Goal: Task Accomplishment & Management: Complete application form

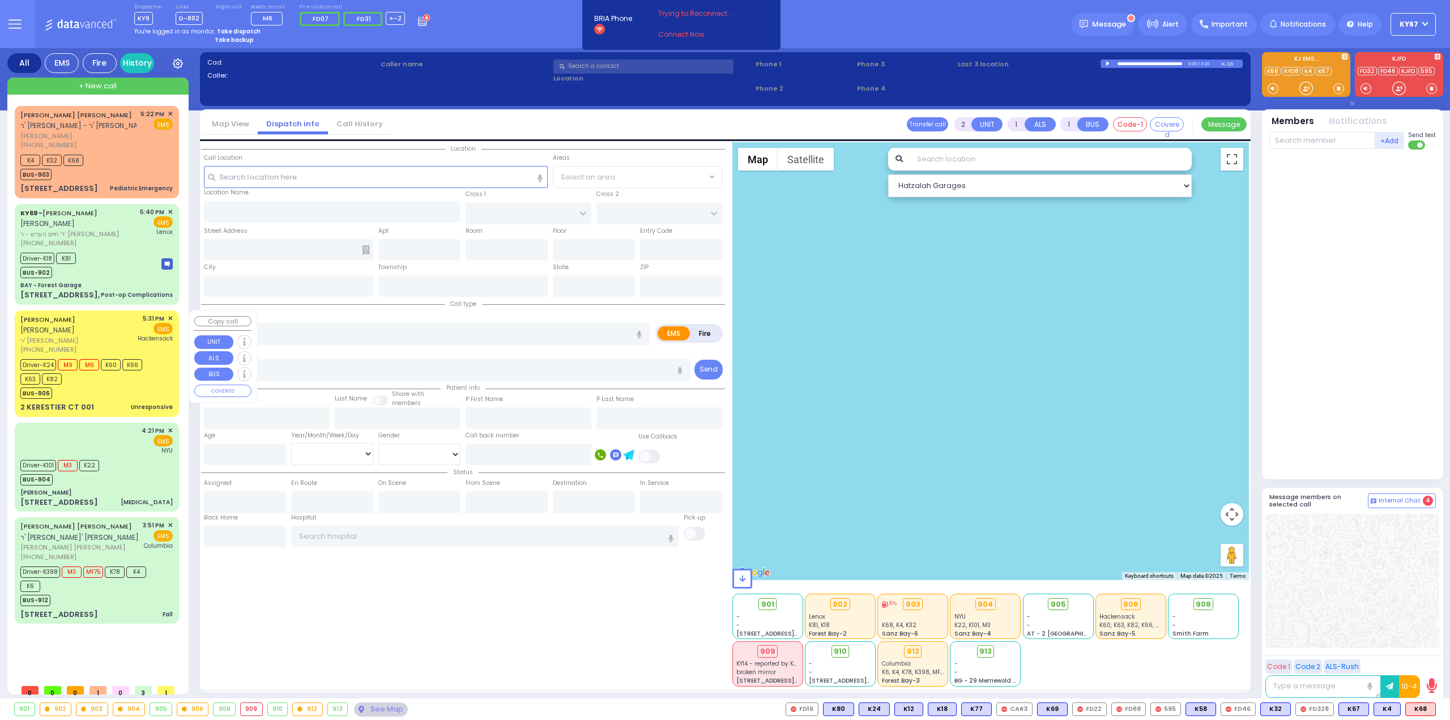
click at [150, 385] on div "BUS-906" at bounding box center [91, 392] width 142 height 14
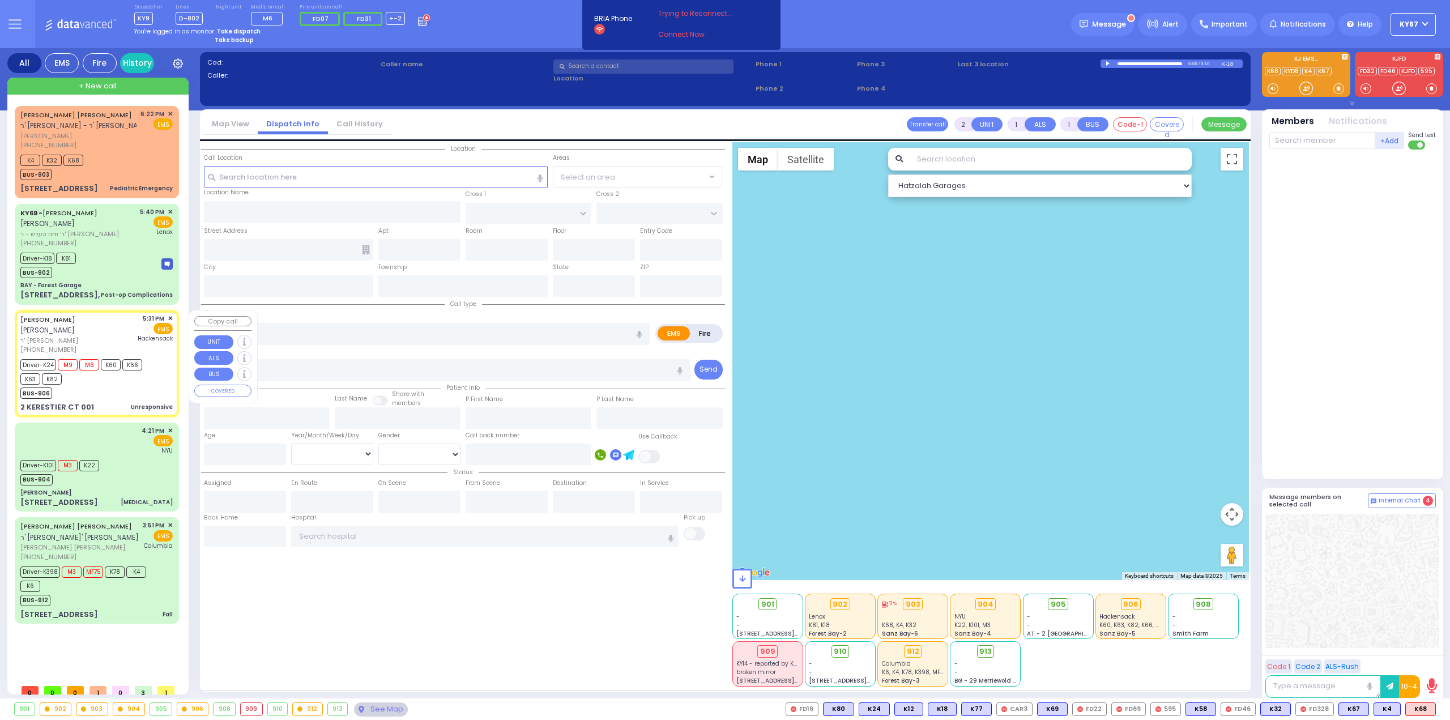
type input "6"
select select
type input "Unresponsive"
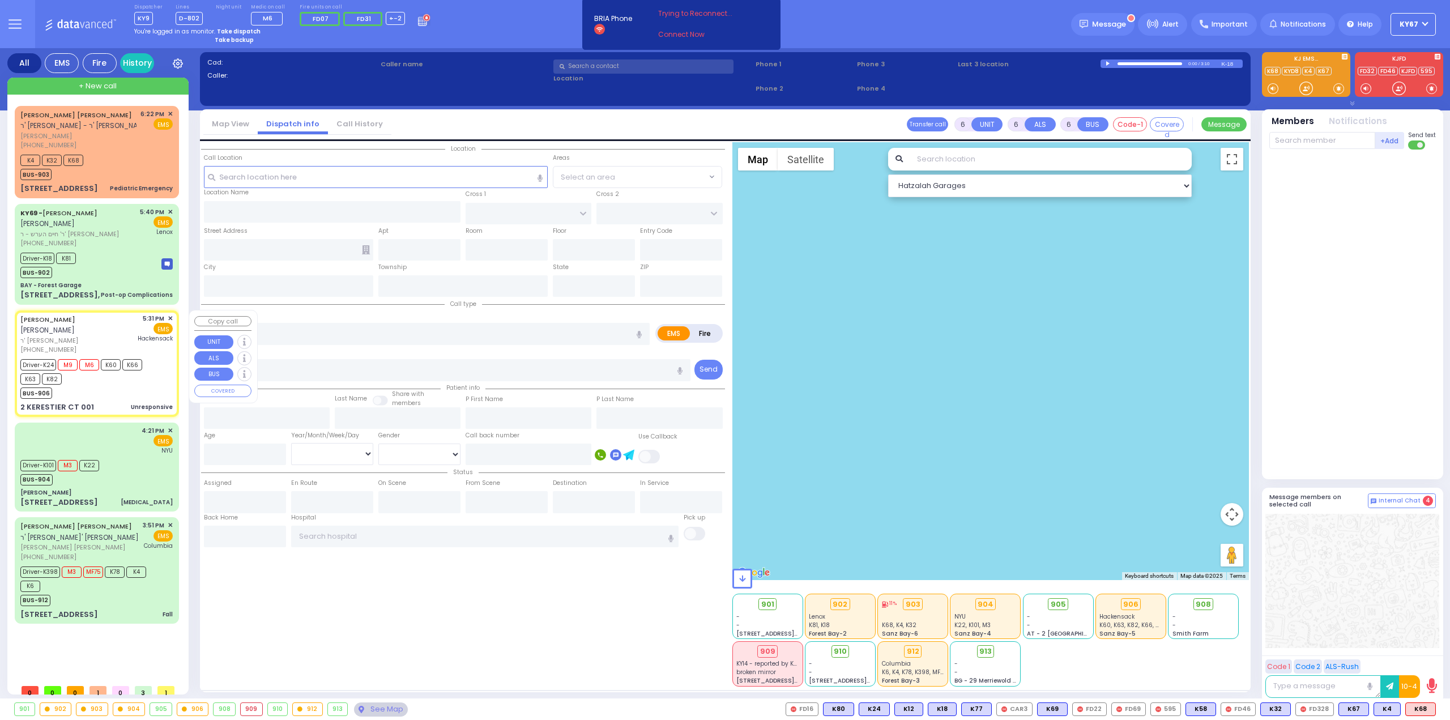
radio input "true"
type input "MENDEL"
type input "[PERSON_NAME]"
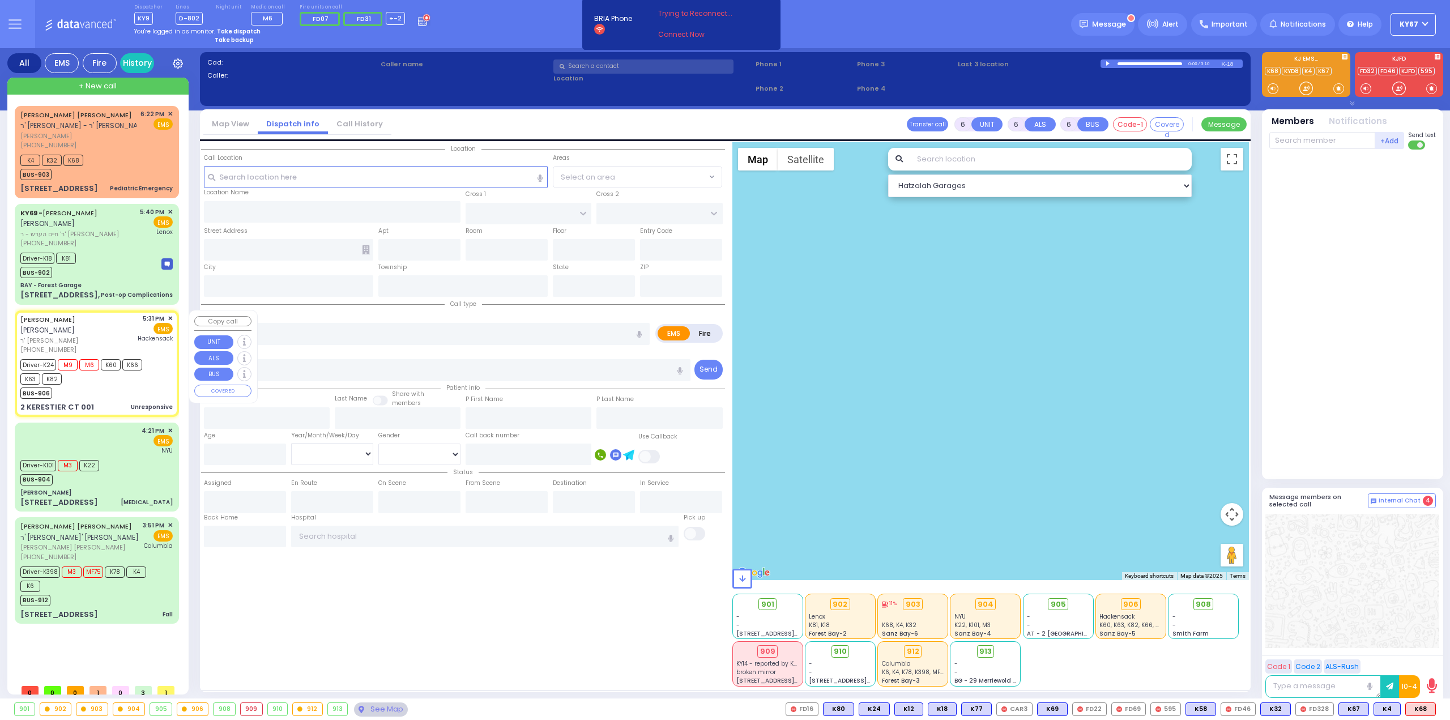
type input "2"
select select "Year"
select select "[DEMOGRAPHIC_DATA]"
type input "17:31"
type input "17:32"
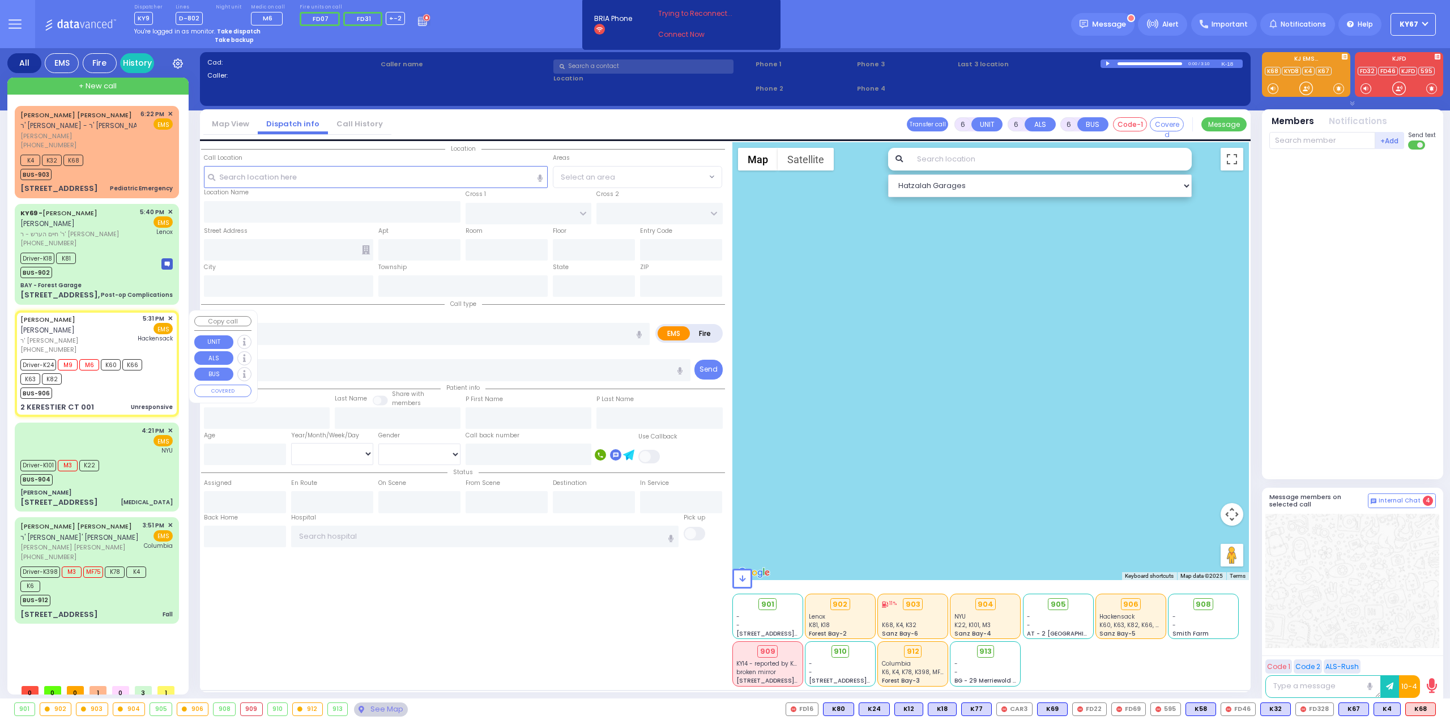
type input "17:35"
type input "18:16"
type input "[GEOGRAPHIC_DATA]"
type input "KAHAN DR"
type input "GETZIL BERGER BLVD"
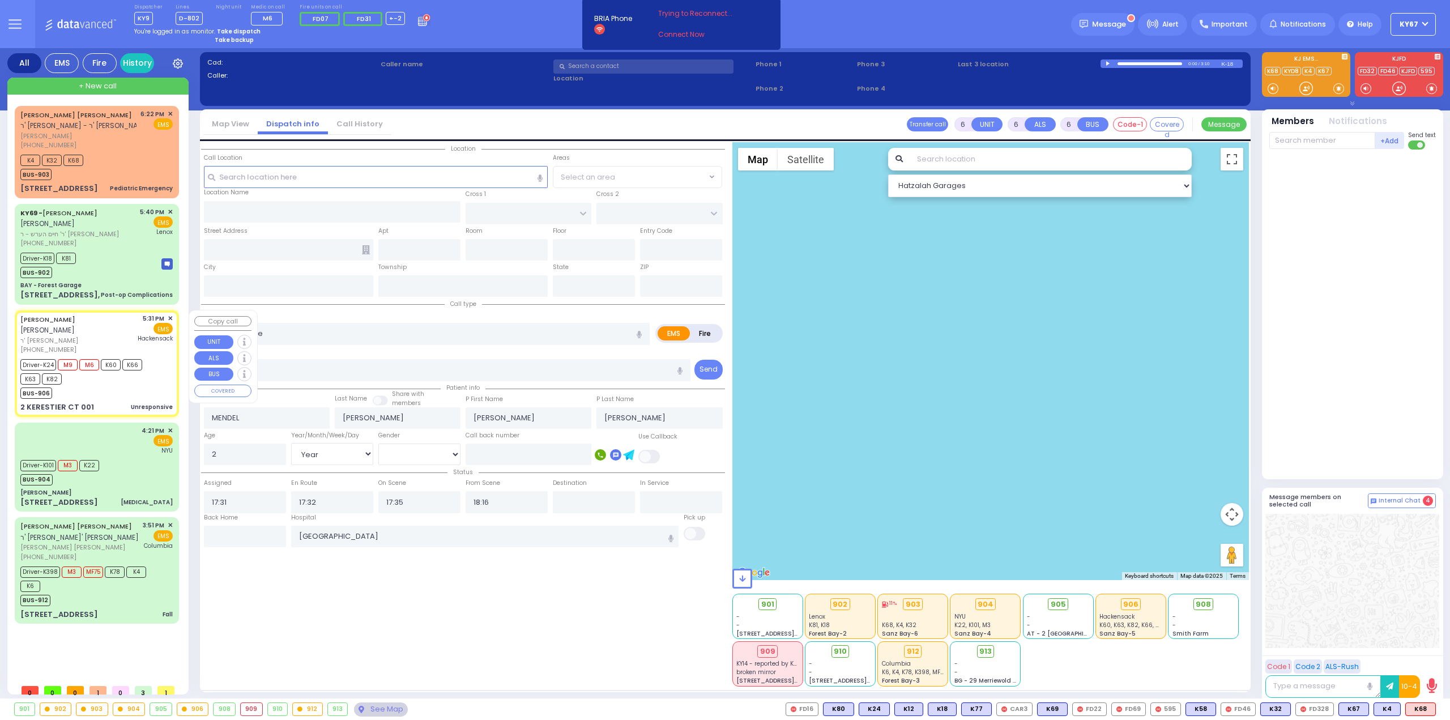
type input "2 KERESTIER CT"
type input "001"
type input "Monroe"
type input "[US_STATE]"
type input "10950"
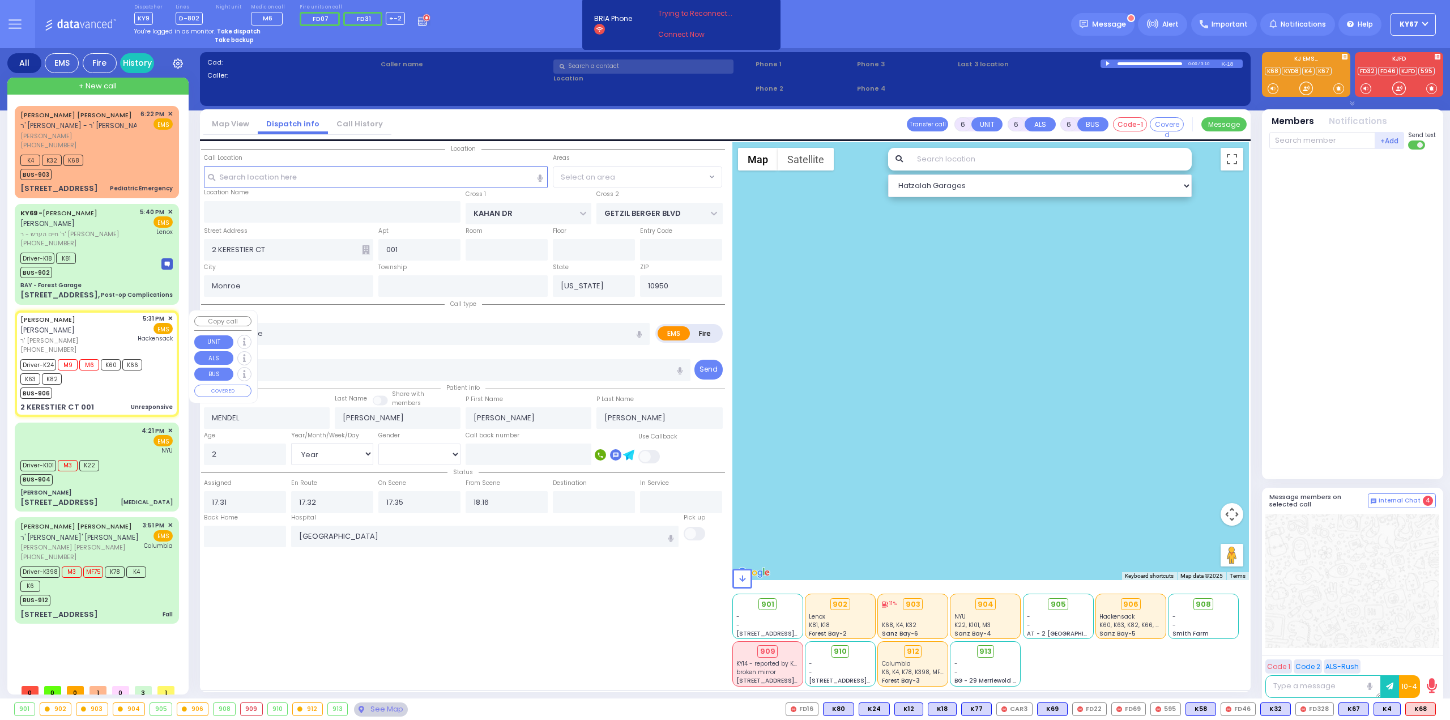
select select "Hatzalah Garages"
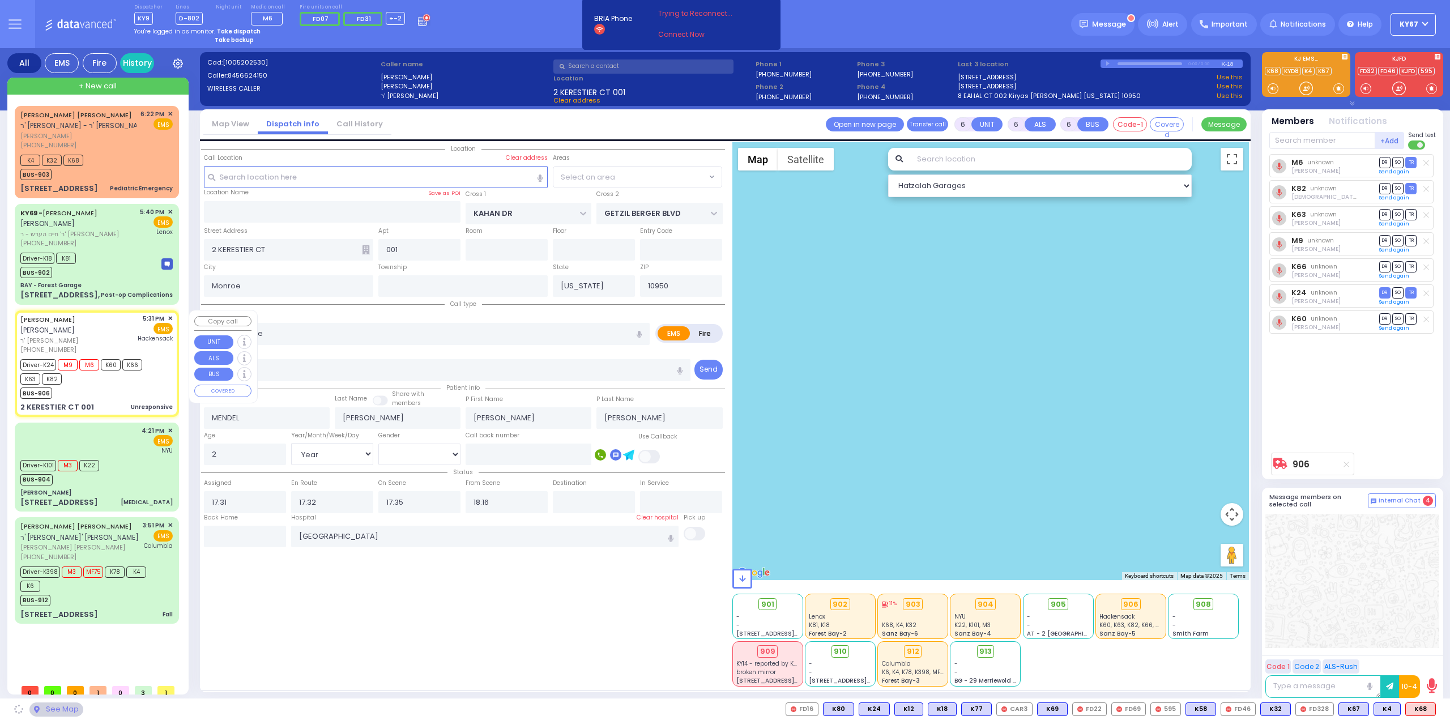
select select "SECTION 4"
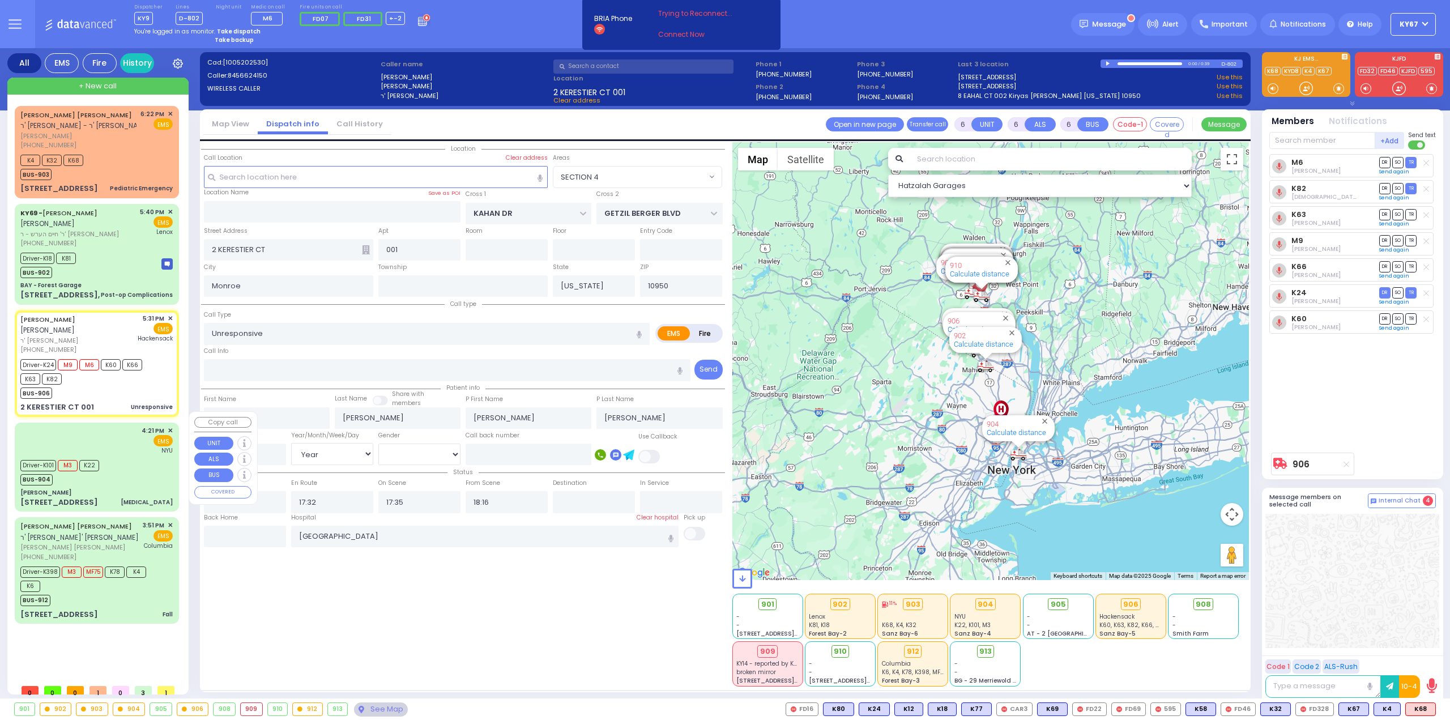
click at [122, 438] on div "4:21 PM ✕ EMS [GEOGRAPHIC_DATA]" at bounding box center [96, 440] width 152 height 29
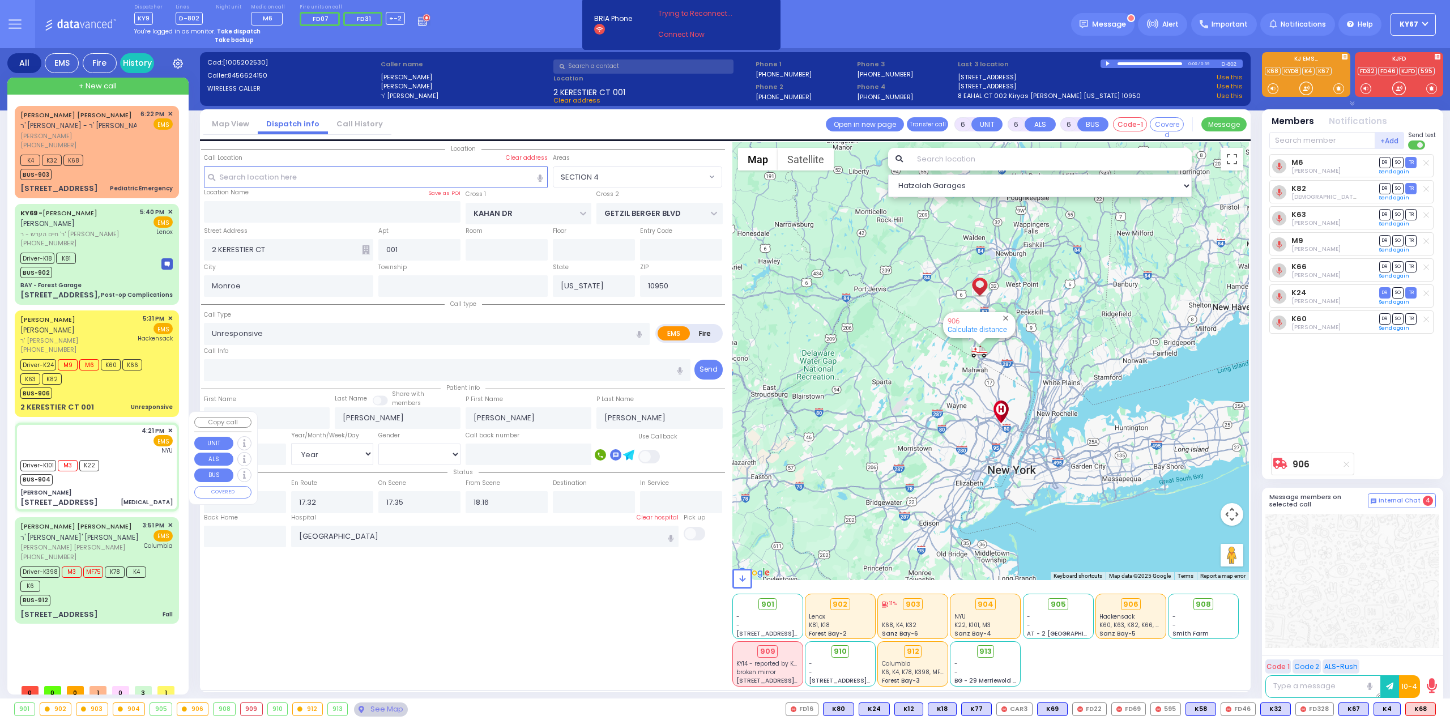
select select
type input "[MEDICAL_DATA]"
radio input "true"
type input "[PERSON_NAME]"
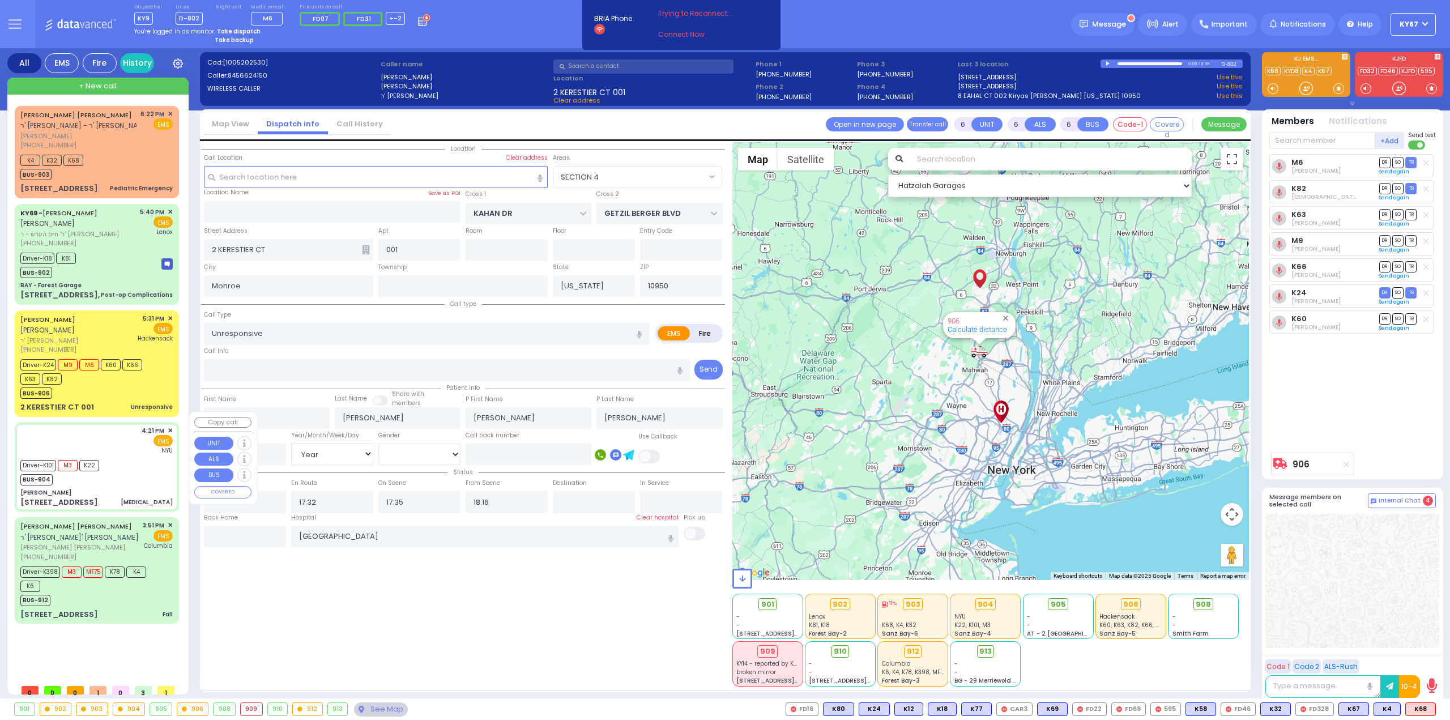
type input "74"
select select "Year"
select select "[DEMOGRAPHIC_DATA]"
type input "16:21"
type input "16:22"
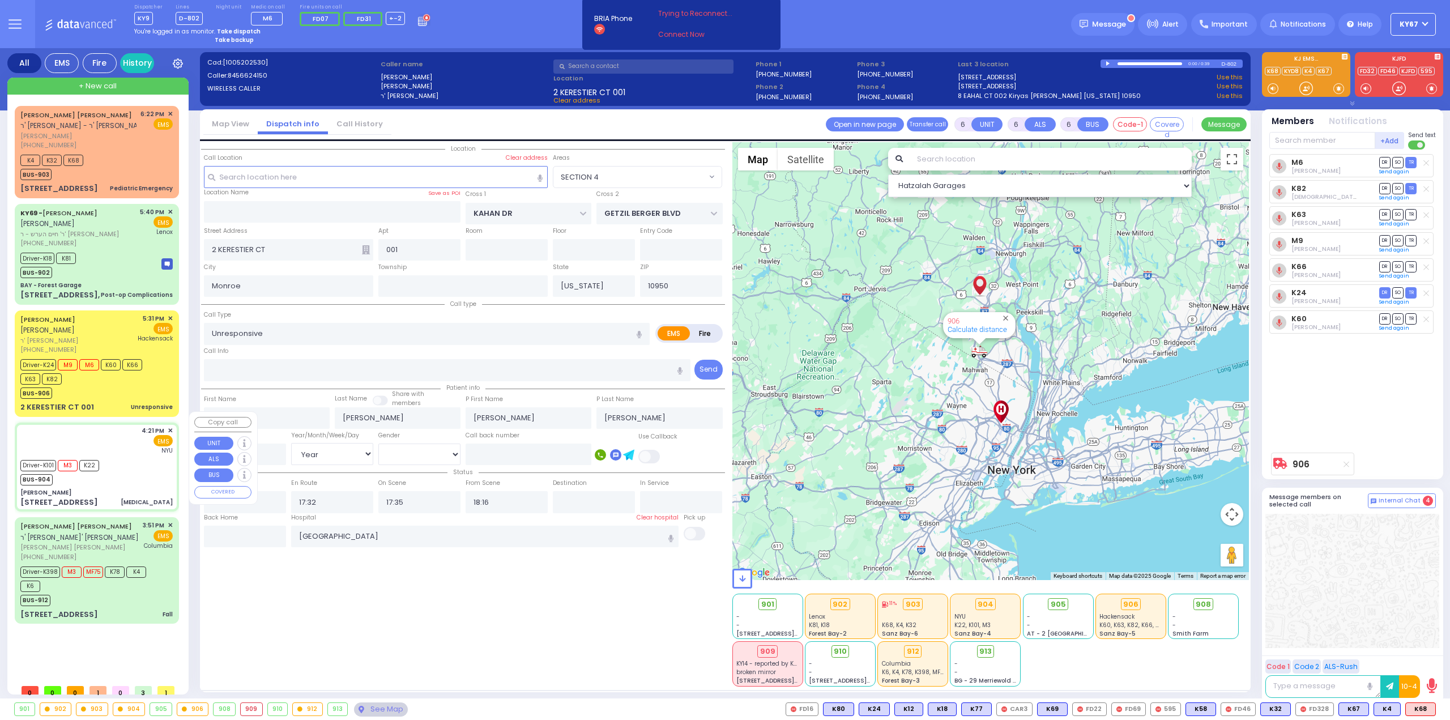
type input "16:26"
type input "16:56"
type input "18:20"
type input "[GEOGRAPHIC_DATA]"
select select "Hatzalah Garages"
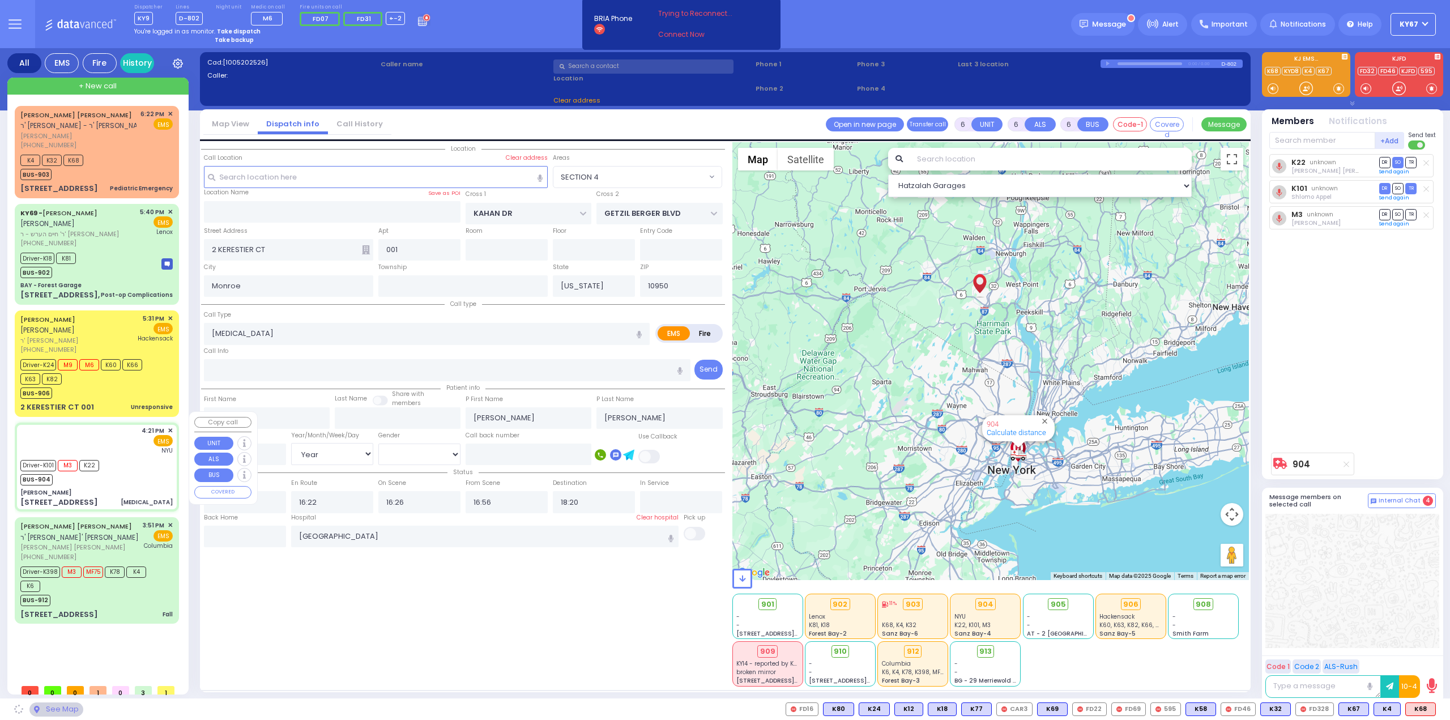
type input "[PERSON_NAME]"
type input "[GEOGRAPHIC_DATA]"
type input "[STREET_ADDRESS]"
type input "011"
type input "3"
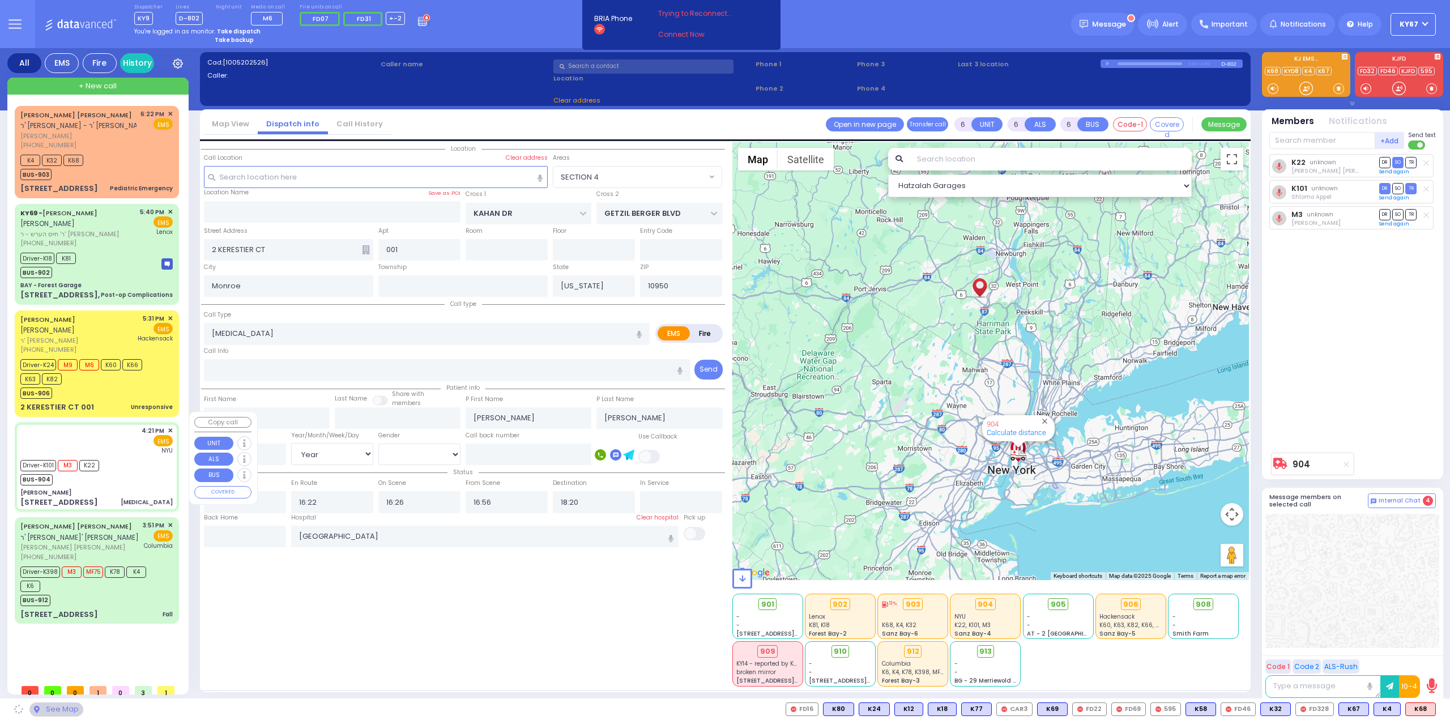
type input "[PERSON_NAME]"
select select "SECTION 4"
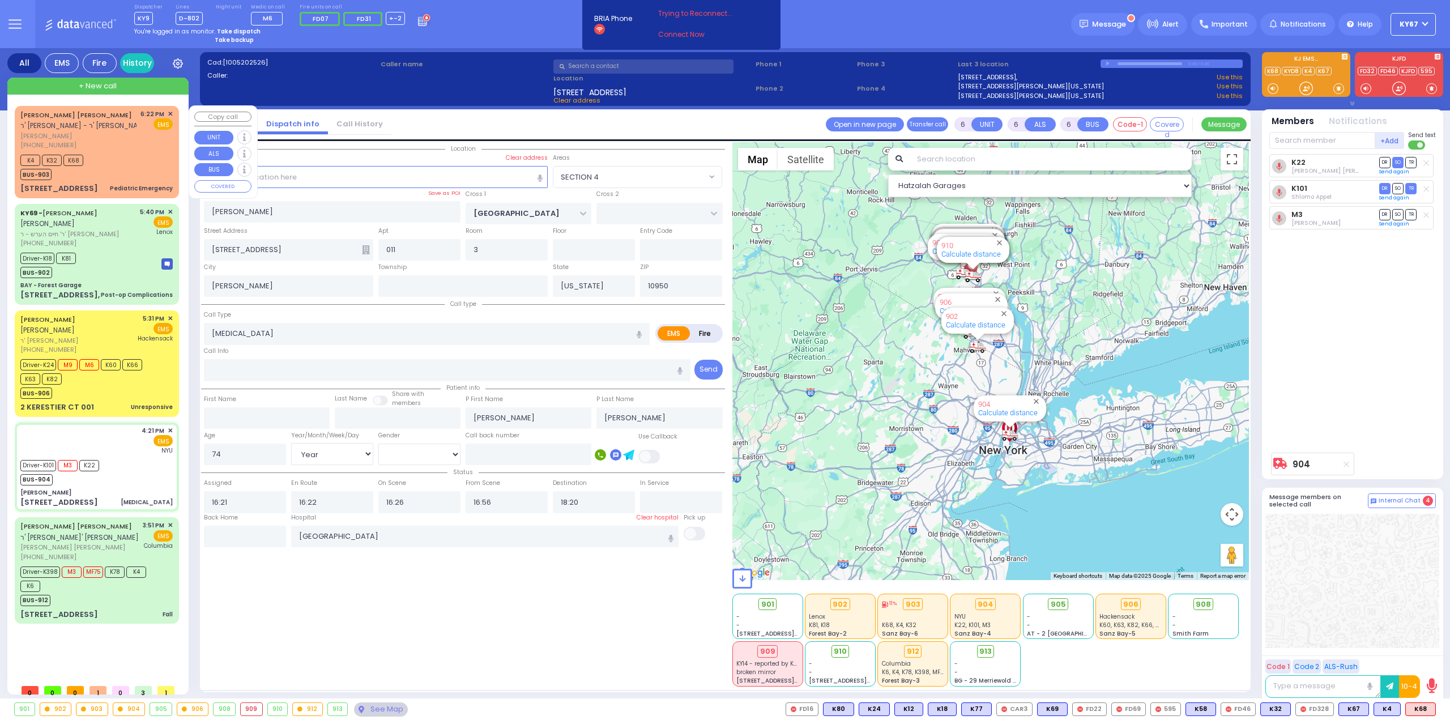
click at [126, 159] on div "K4 K32 K68 BUS-903" at bounding box center [96, 166] width 152 height 28
type input "1"
select select
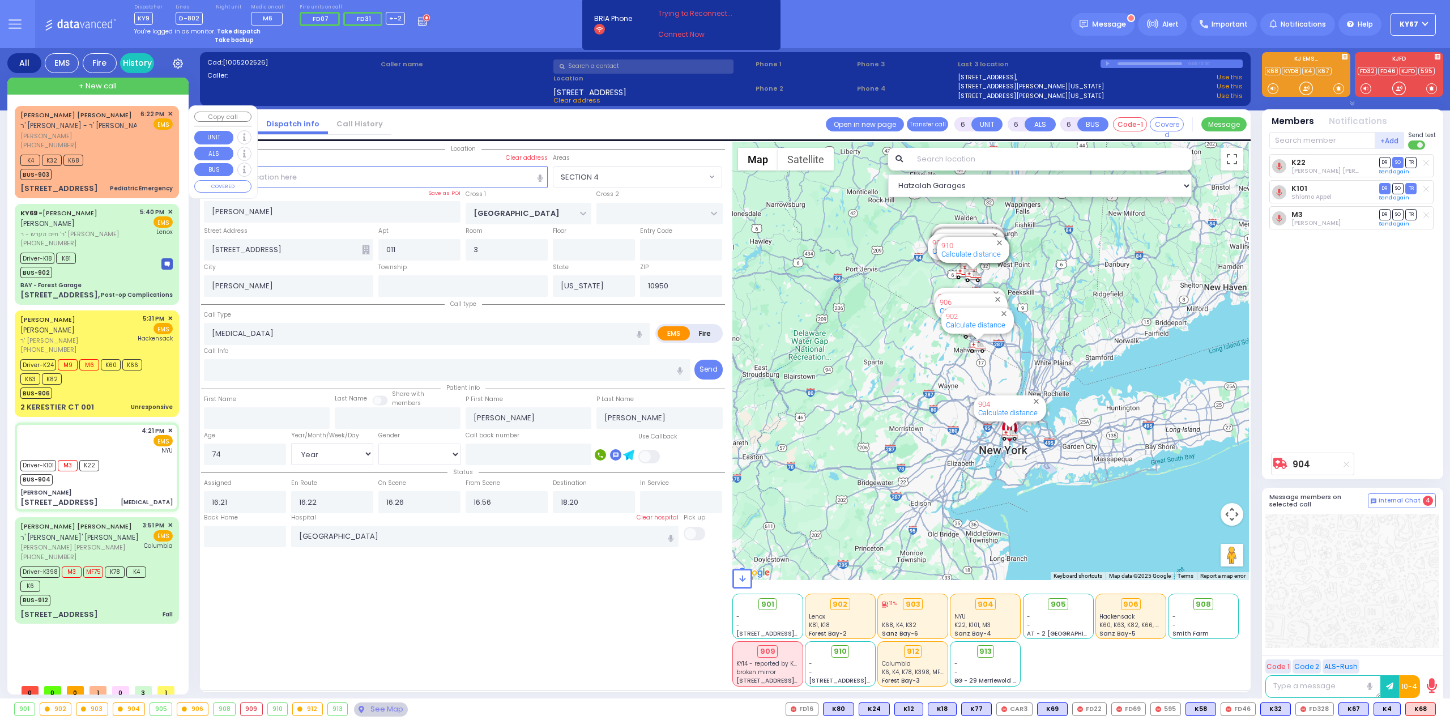
type input "Pediatric Emergency"
radio input "true"
type input "[PERSON_NAME]"
type input "2"
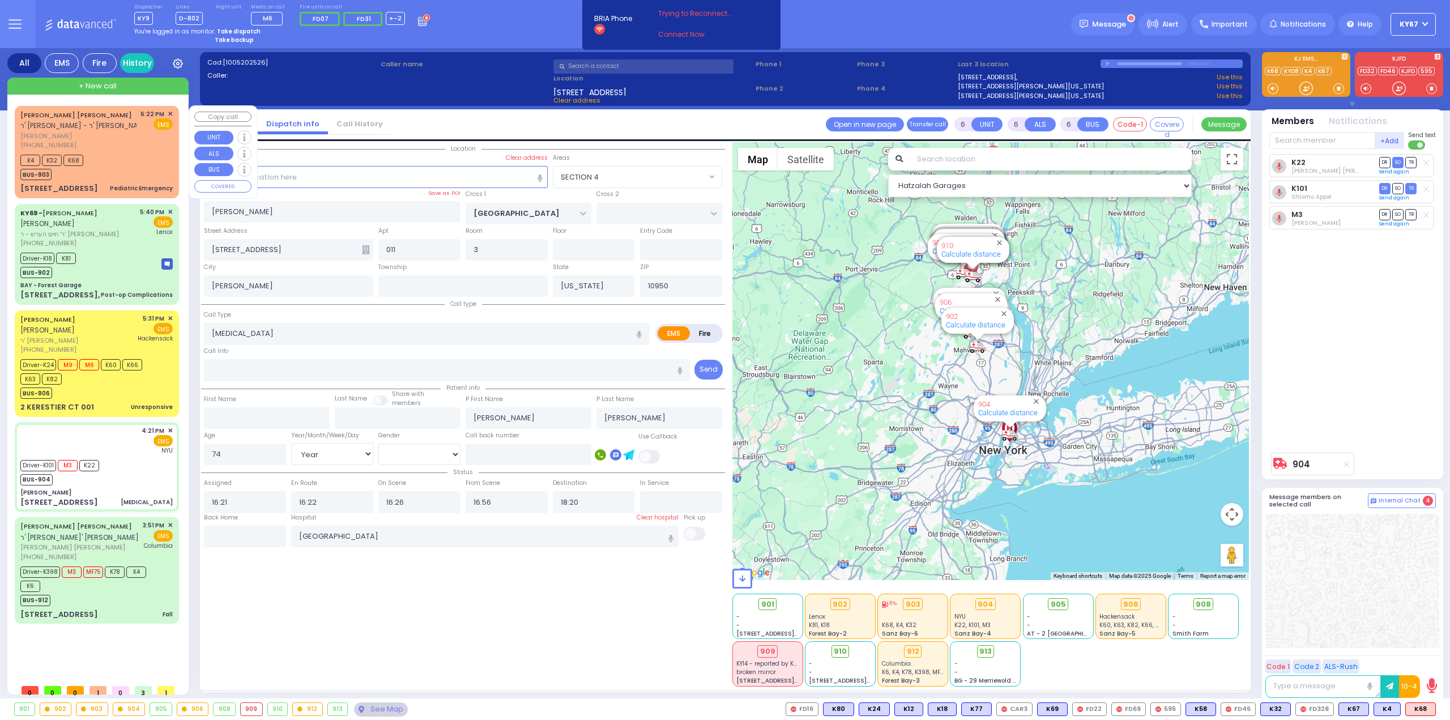
select select "Year"
select select
type input "18:22"
type input "18:24"
select select "Hatzalah Garages"
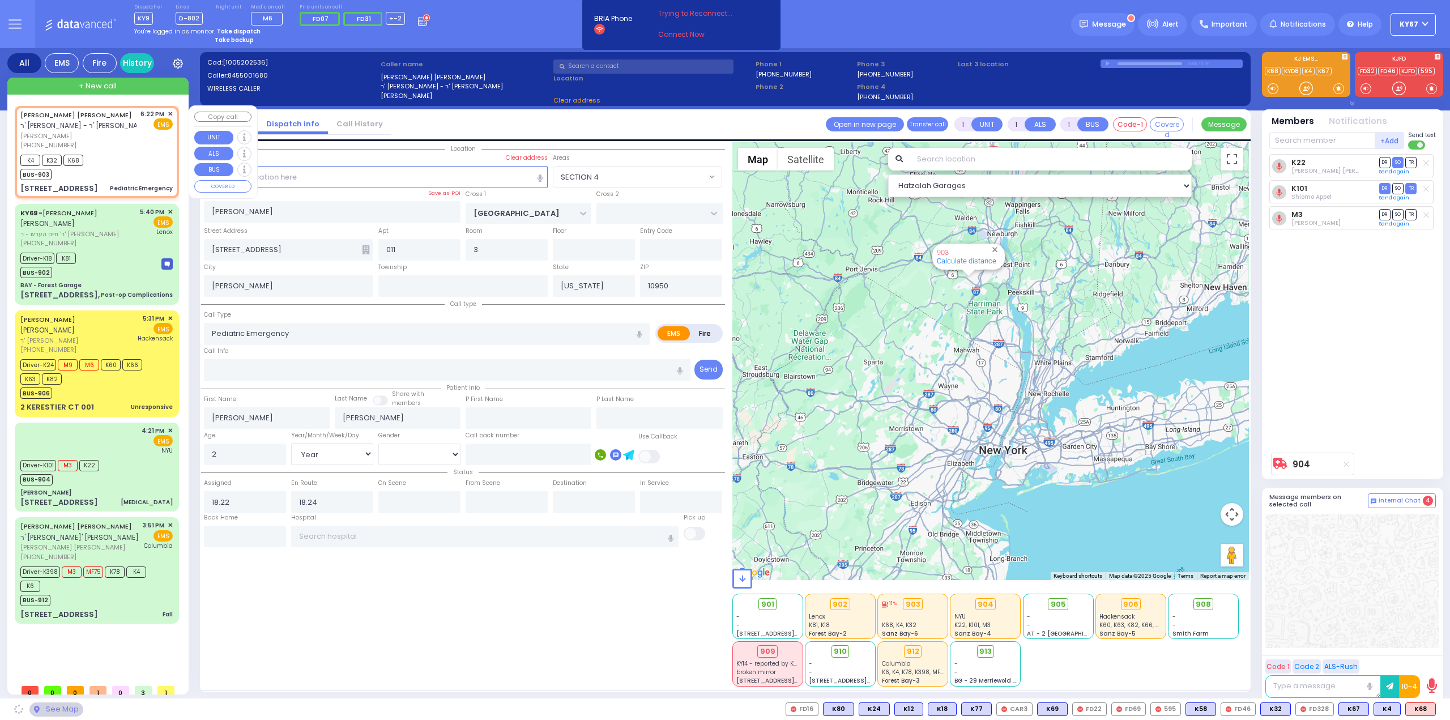
type input "TZFAS RD"
type input "PAKSH PL"
type input "[STREET_ADDRESS]"
type input "102"
select select "ATZEI TAMURIM"
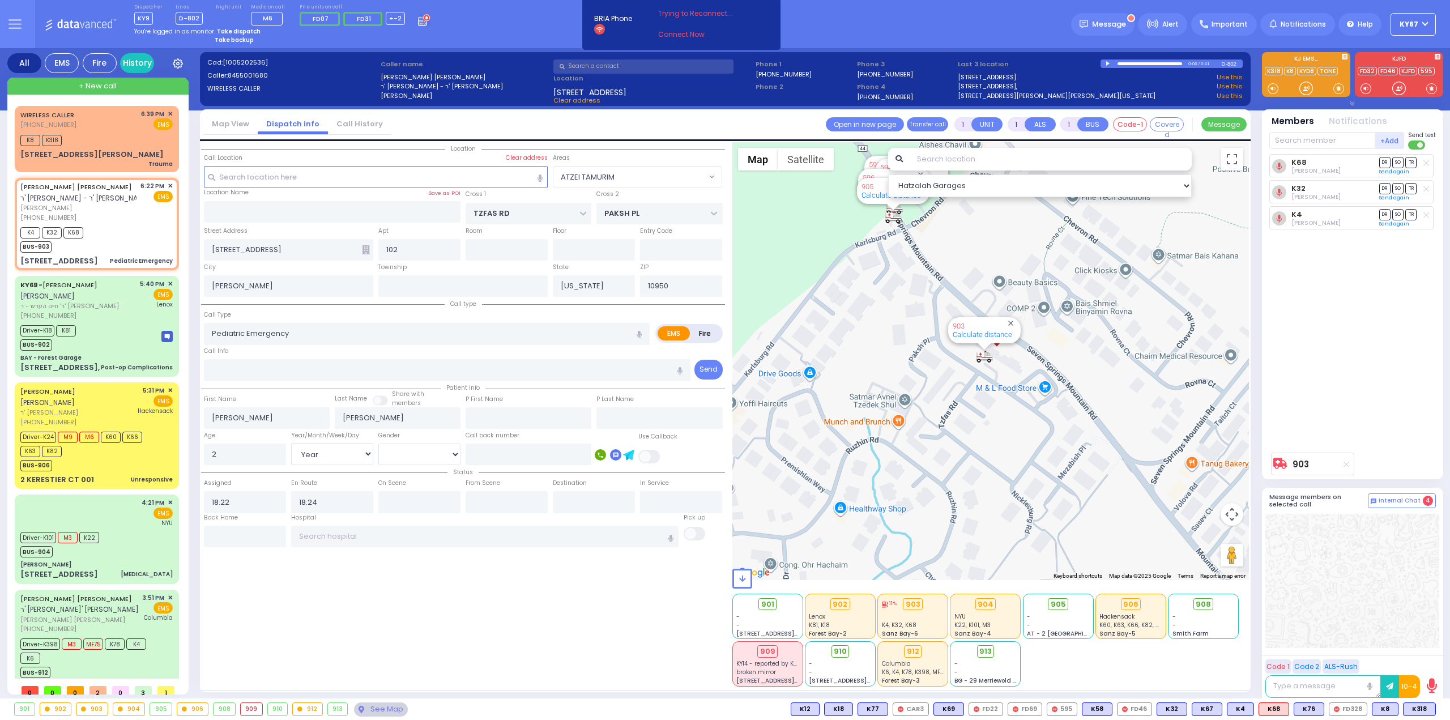
type input "6"
select select
radio input "true"
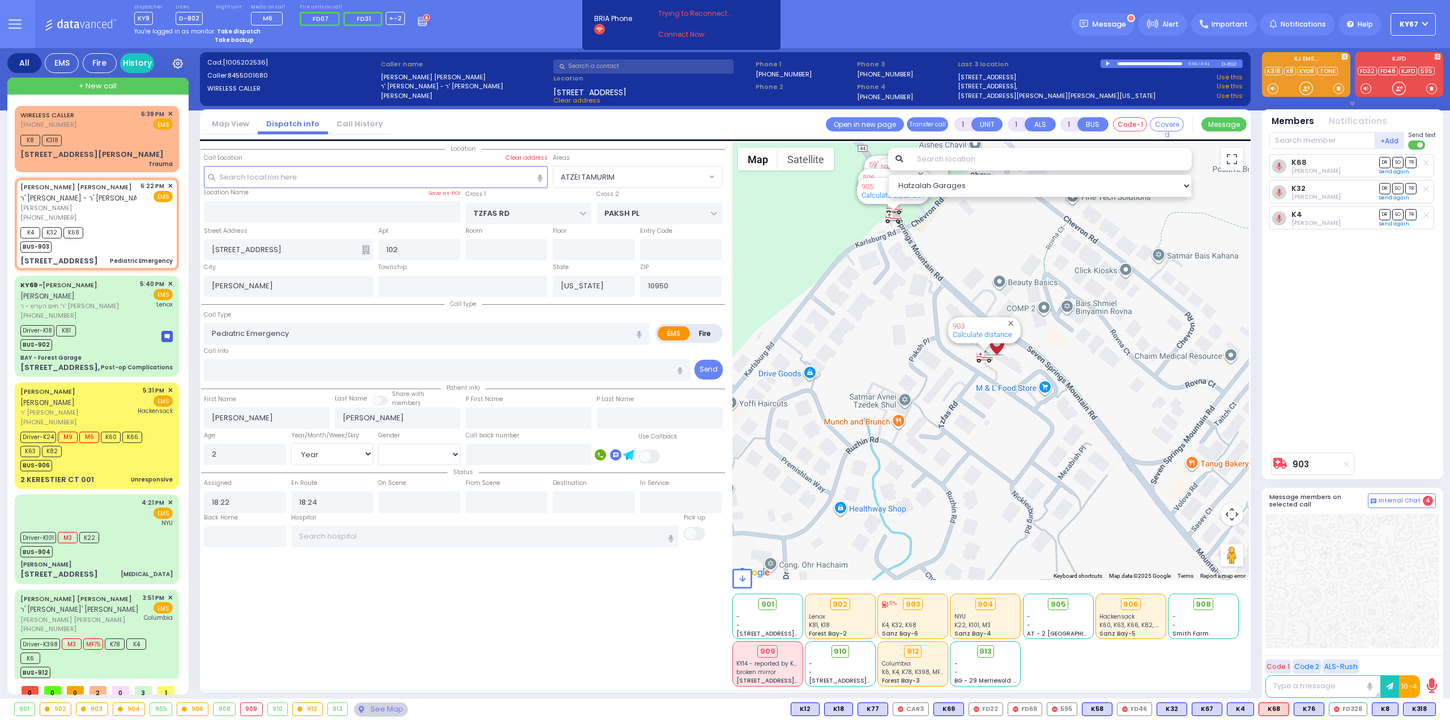
type input "Unknown"
select select "Year"
type input "18:30"
type input "18:44"
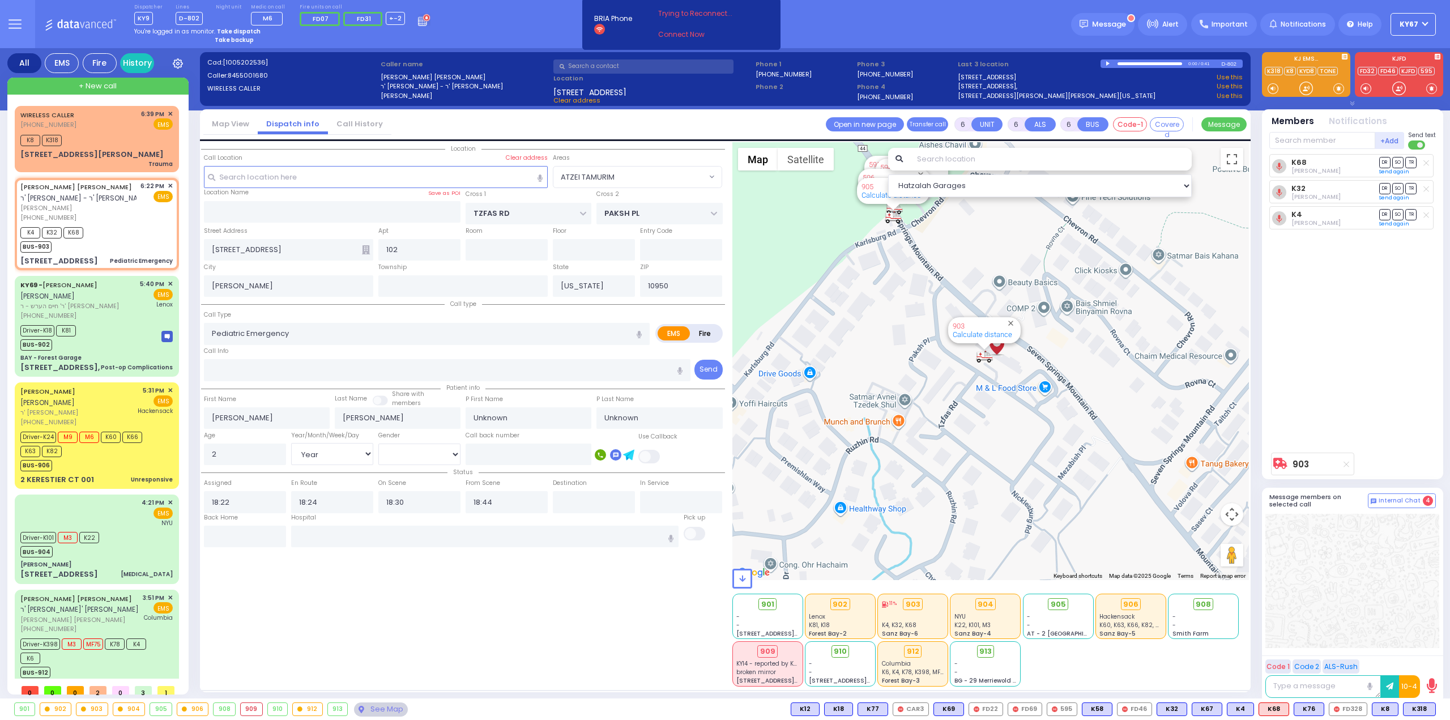
select select
radio input "true"
select select "Year"
select select "ATZEI TAMURIM"
select select "Hatzalah Garages"
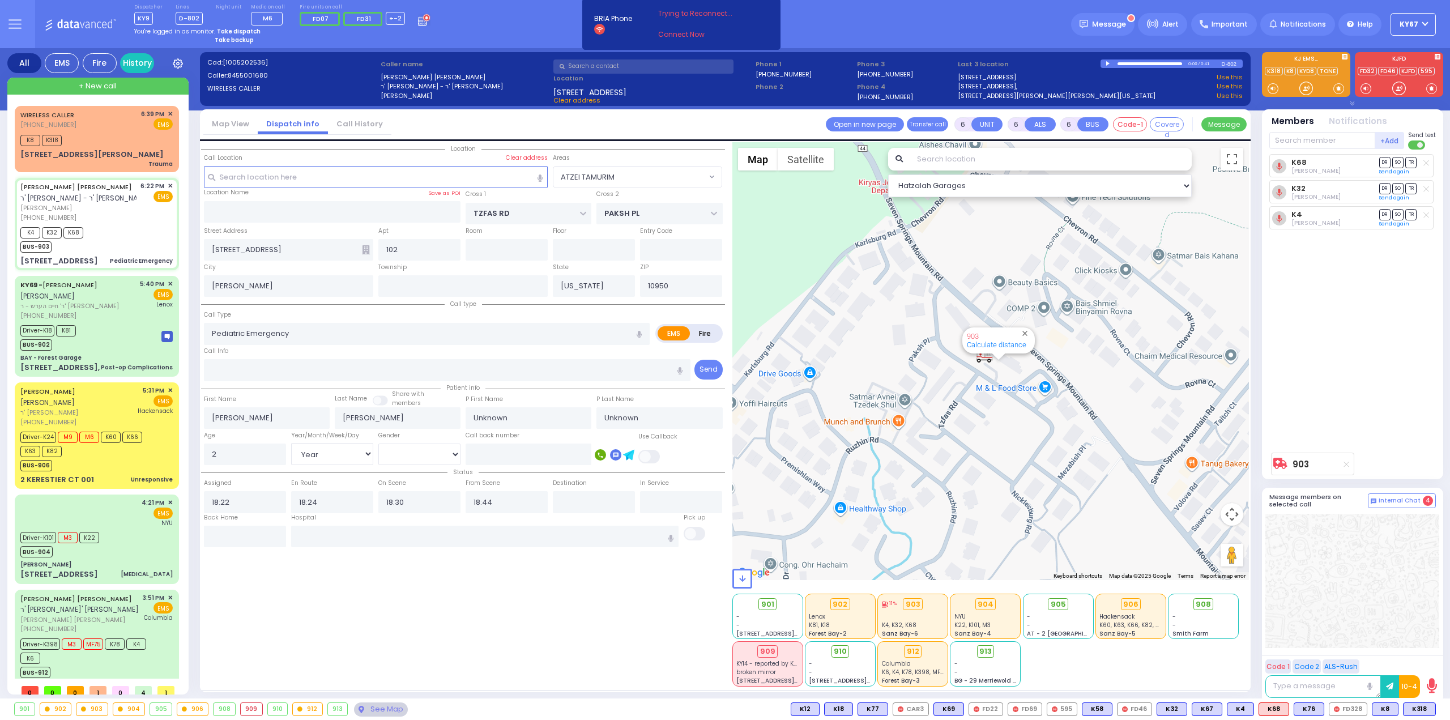
select select
radio input "true"
select select "Year"
radio input "true"
select select "Year"
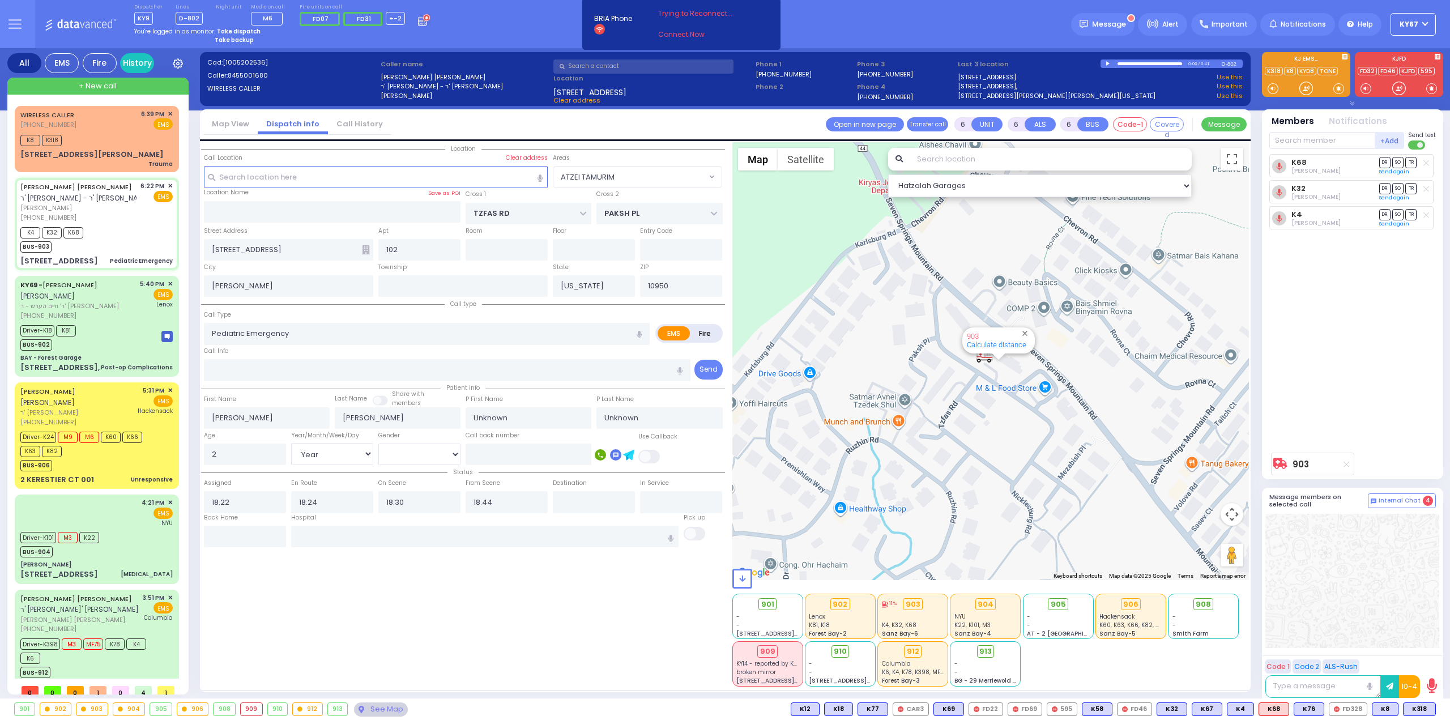
select select "ATZEI TAMURIM"
select select "Hatzalah Garages"
select select
radio input "true"
select select "Year"
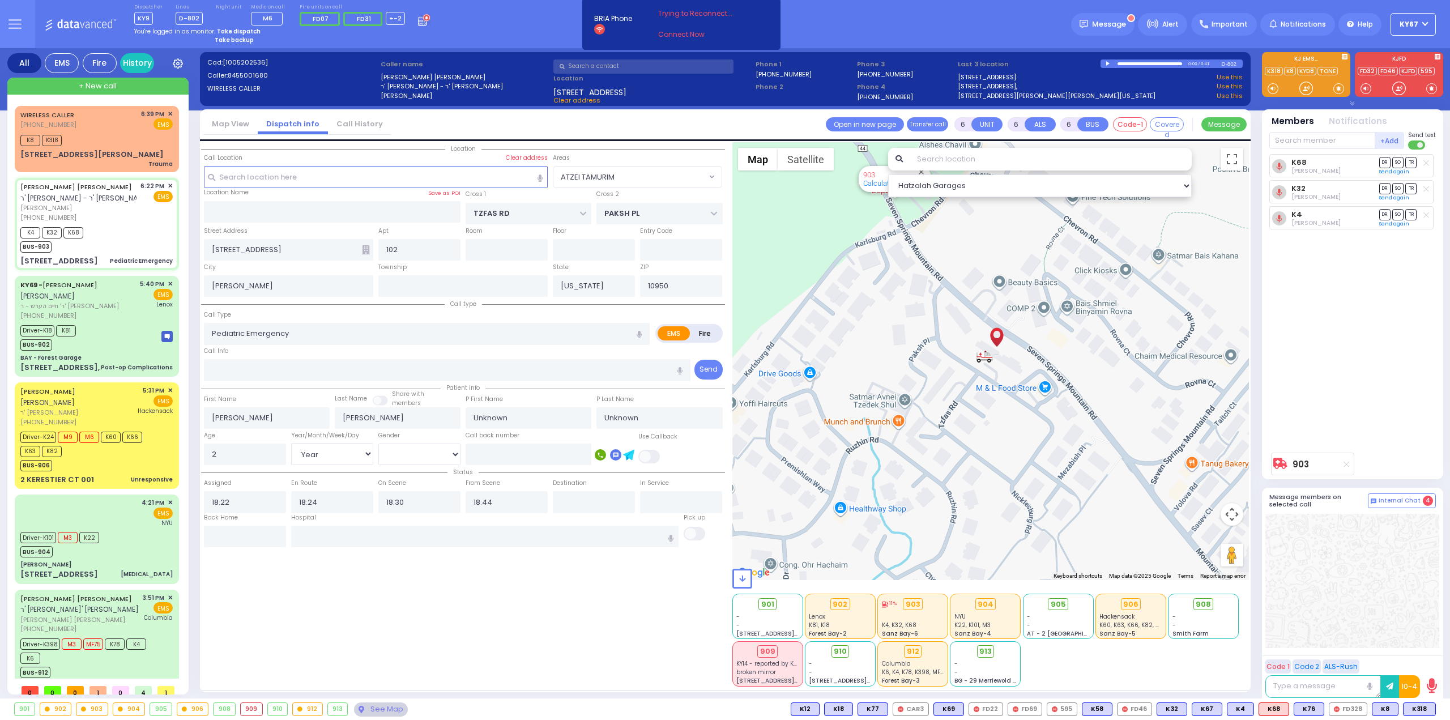
select select "ATZEI TAMURIM"
select select "Hatzalah Garages"
select select
radio input "true"
select select "Year"
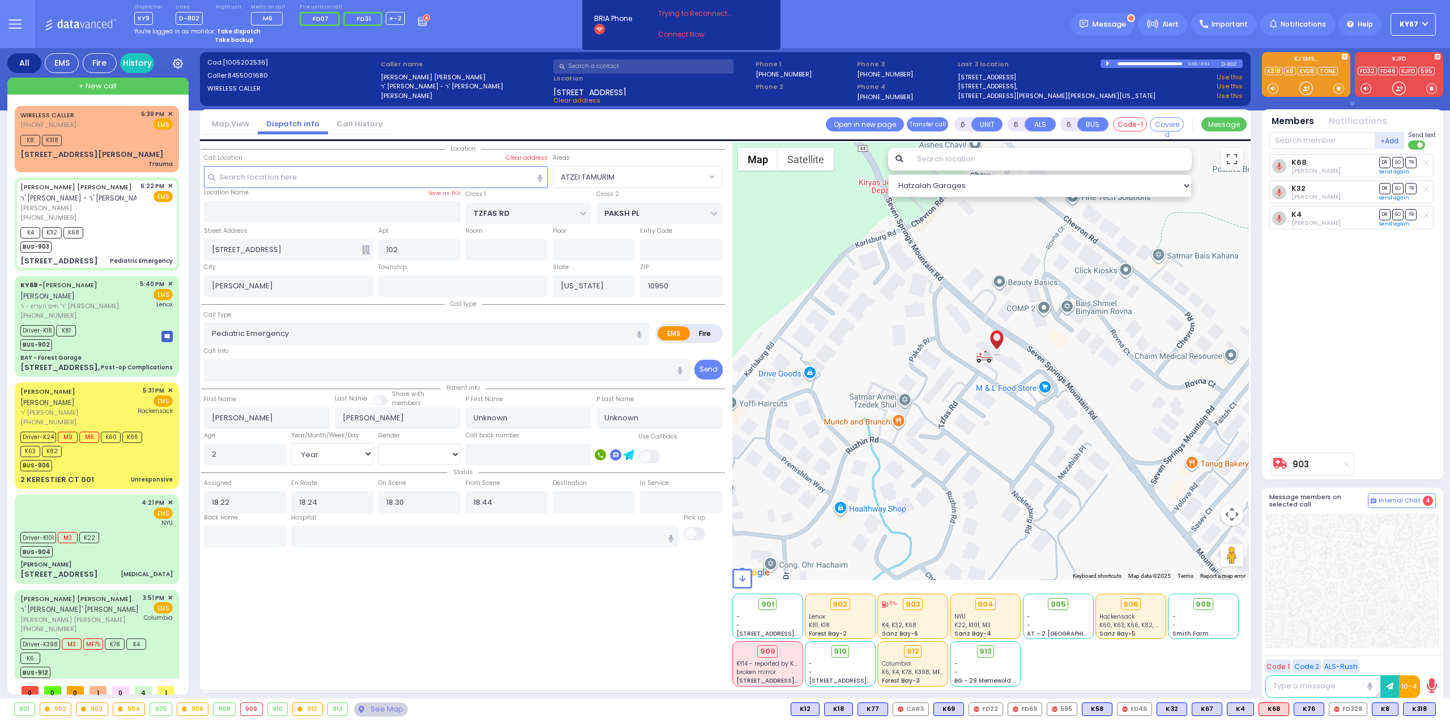
type input "[GEOGRAPHIC_DATA]"
select select "ATZEI TAMURIM"
select select "Hatzalah Garages"
select select
radio input "true"
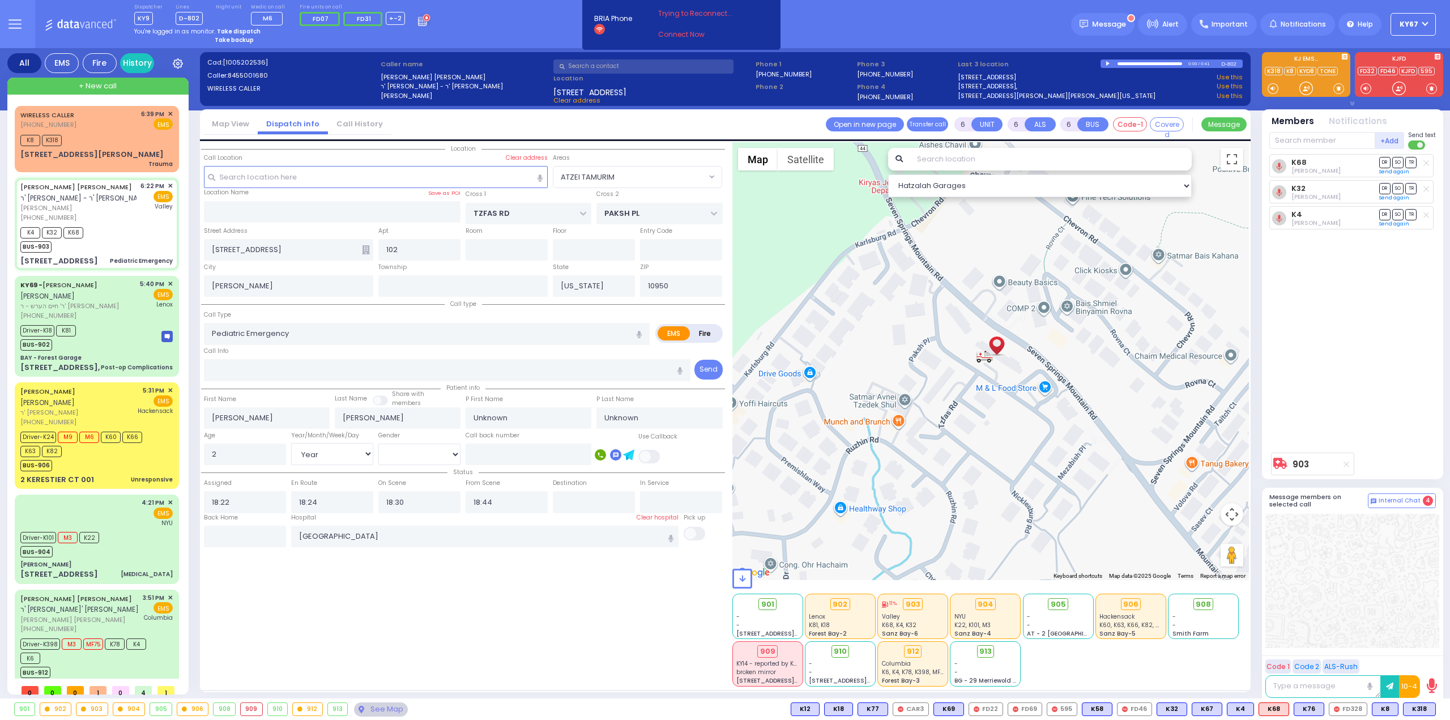
type input "Chana"
type input "[PERSON_NAME]"
type input "1"
select select "Year"
select select "[DEMOGRAPHIC_DATA]"
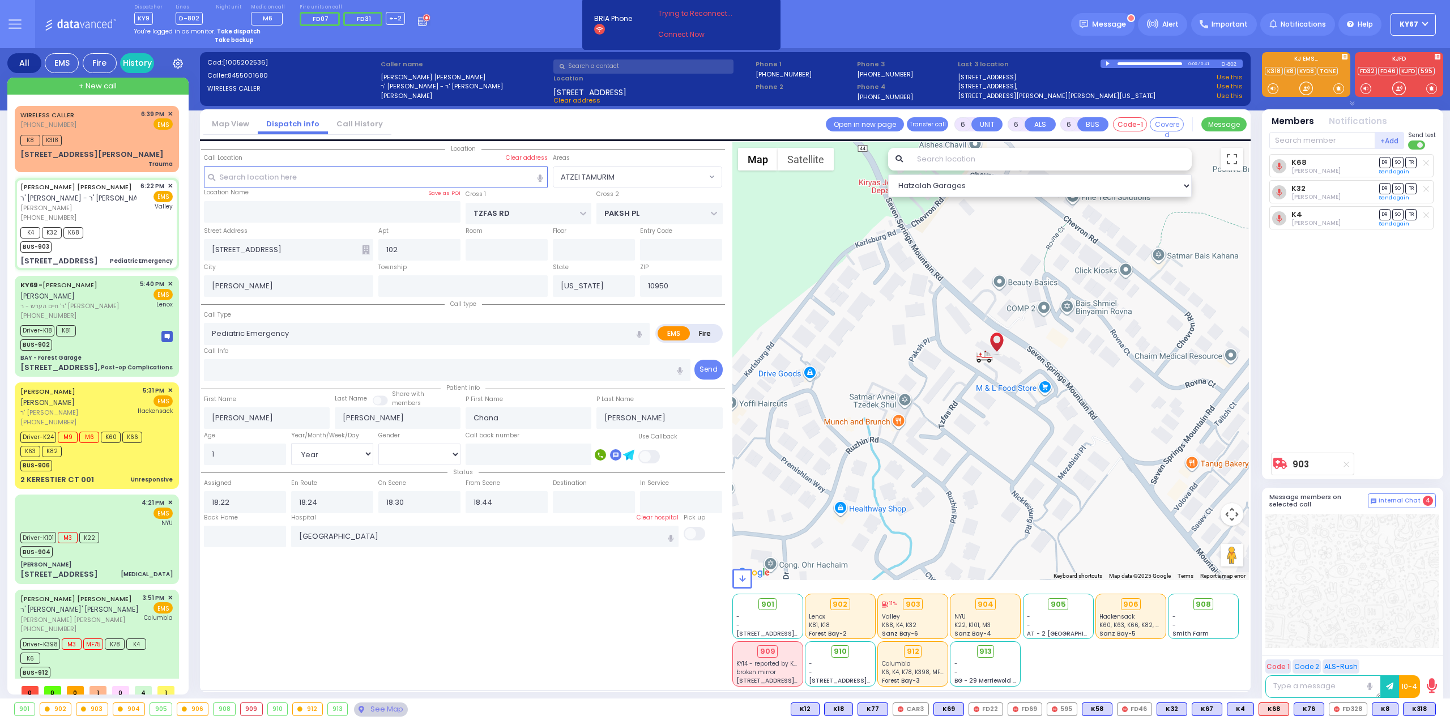
radio input "true"
select select "Year"
select select "[DEMOGRAPHIC_DATA]"
radio input "true"
select select "Year"
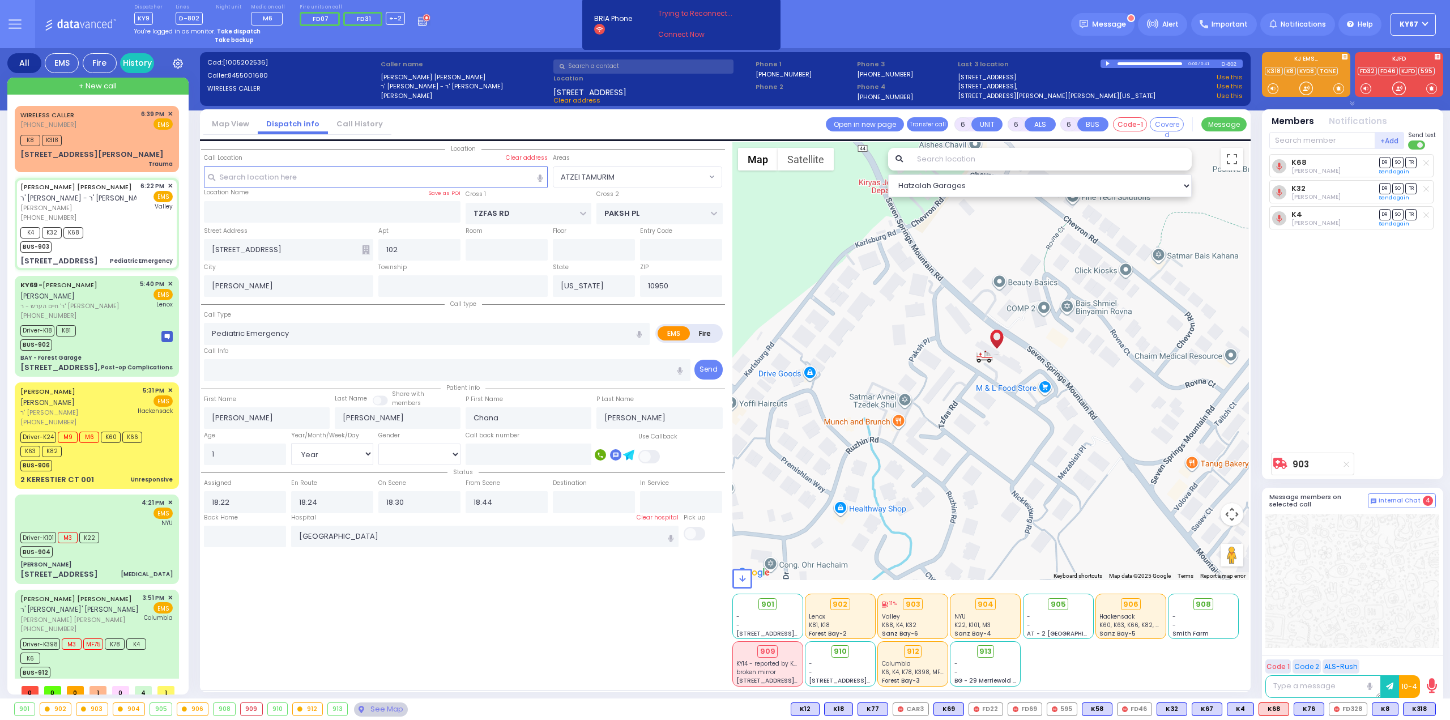
select select "[DEMOGRAPHIC_DATA]"
radio input "true"
select select "Year"
select select "[DEMOGRAPHIC_DATA]"
select select "ATZEI TAMURIM"
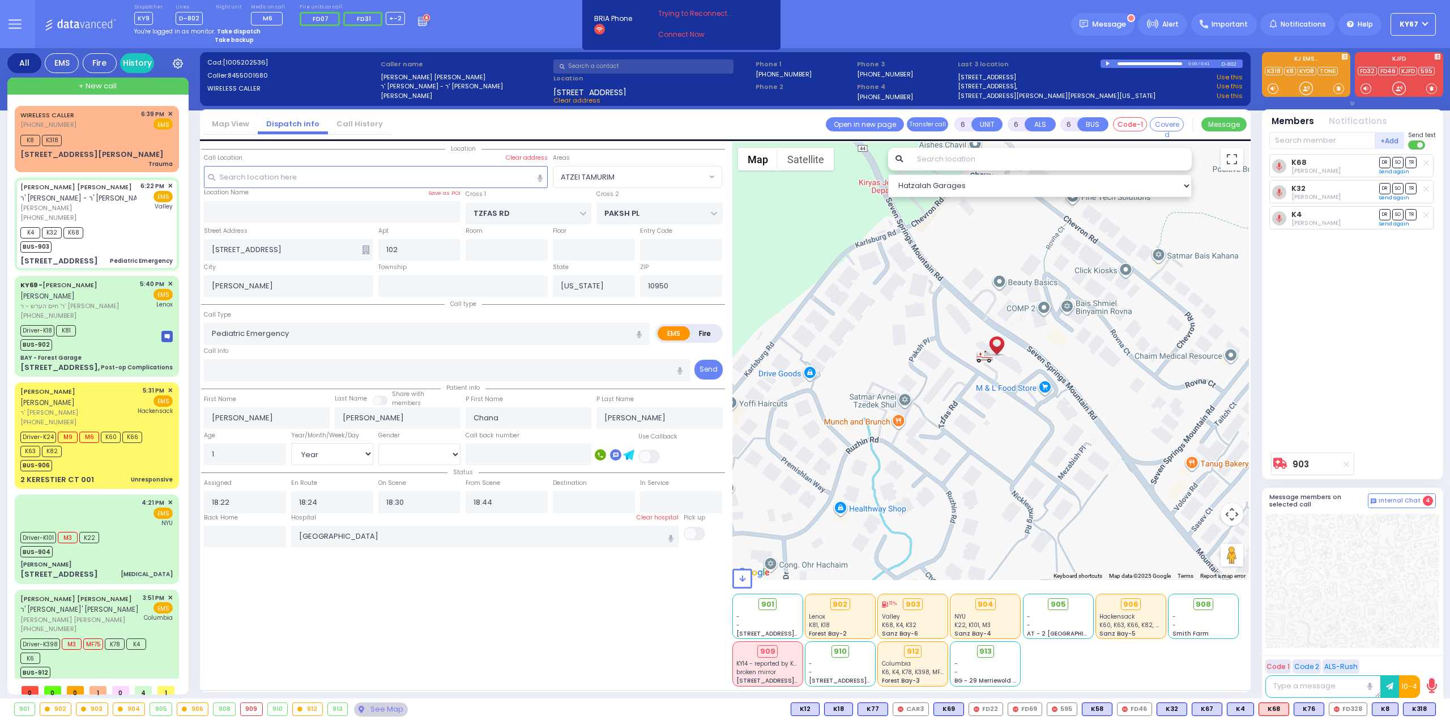
select select "Hatzalah Garages"
select select
radio input "true"
select select "Year"
select select "[DEMOGRAPHIC_DATA]"
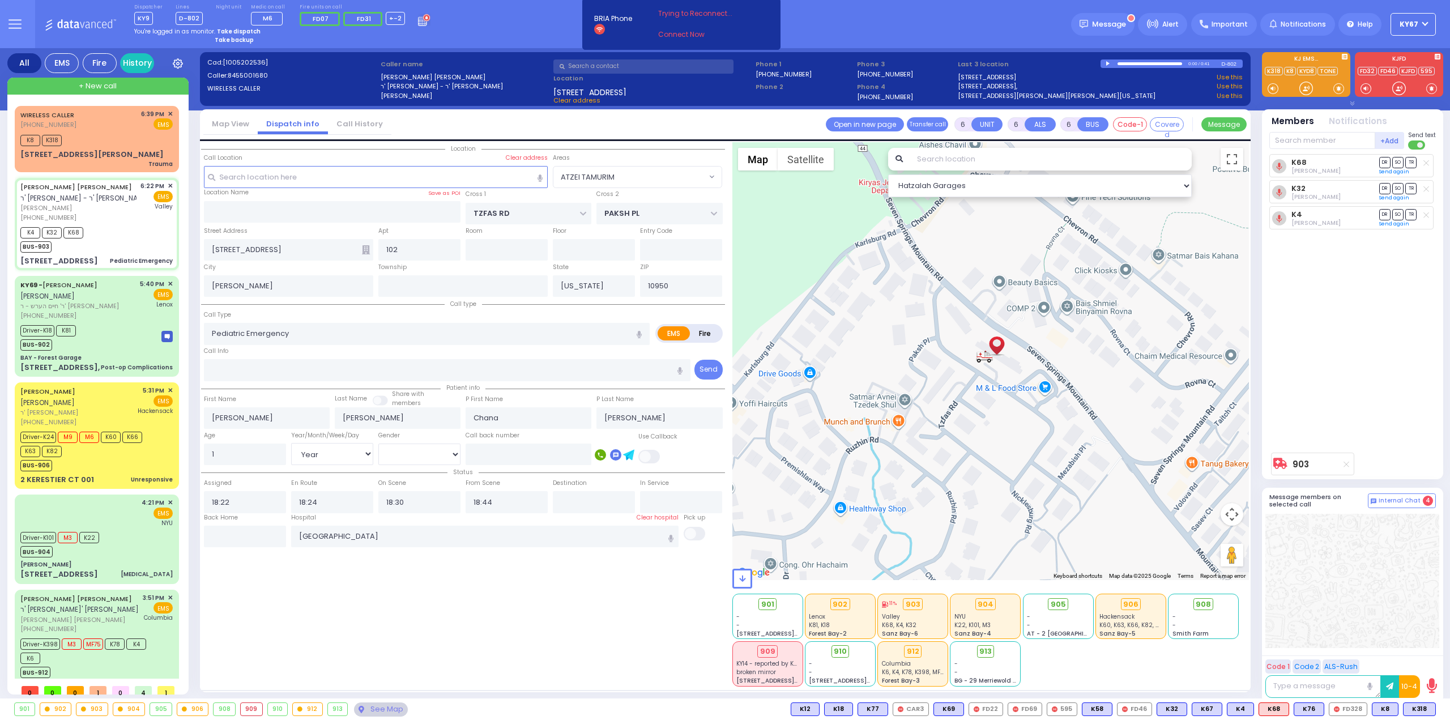
select select "ATZEI TAMURIM"
select select "Hatzalah Garages"
select select
radio input "true"
select select "Year"
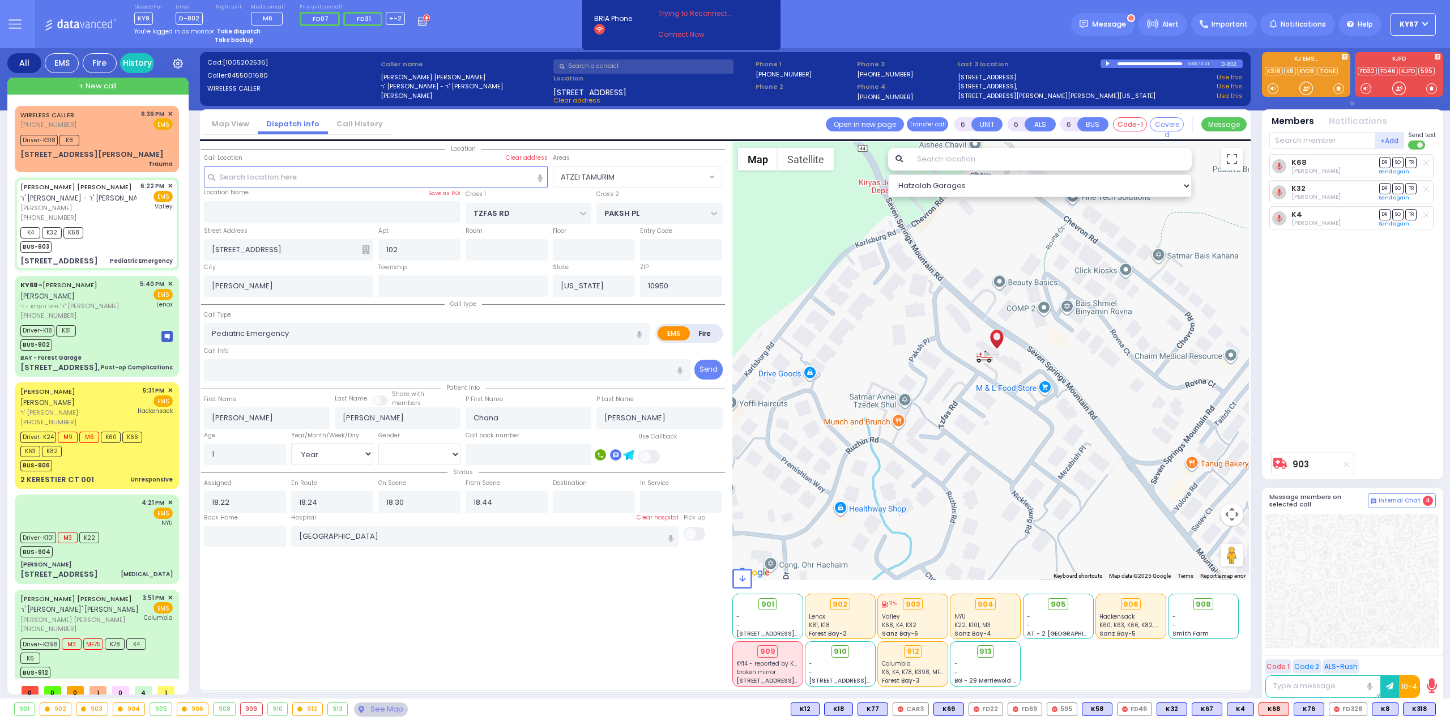
select select "[DEMOGRAPHIC_DATA]"
radio input "true"
select select "Year"
select select "[DEMOGRAPHIC_DATA]"
select select "ATZEI TAMURIM"
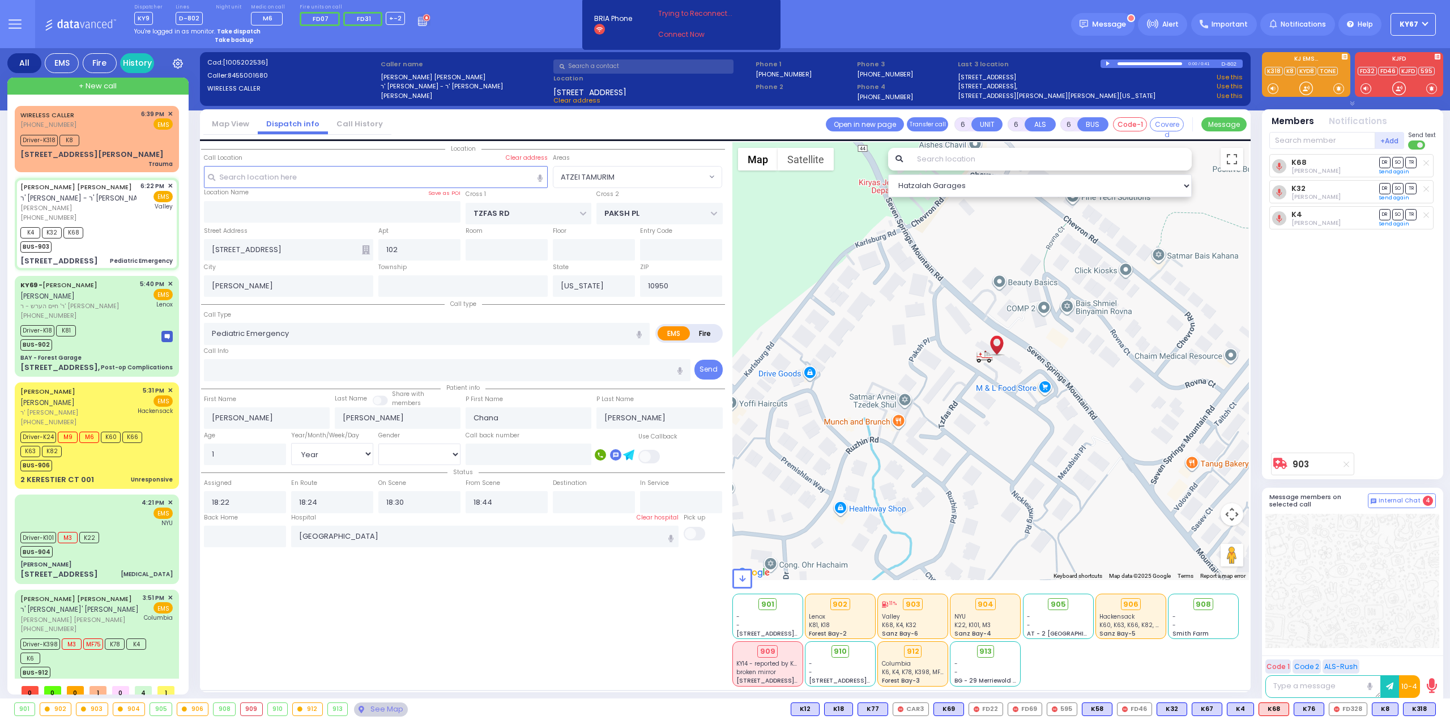
select select "Hatzalah Garages"
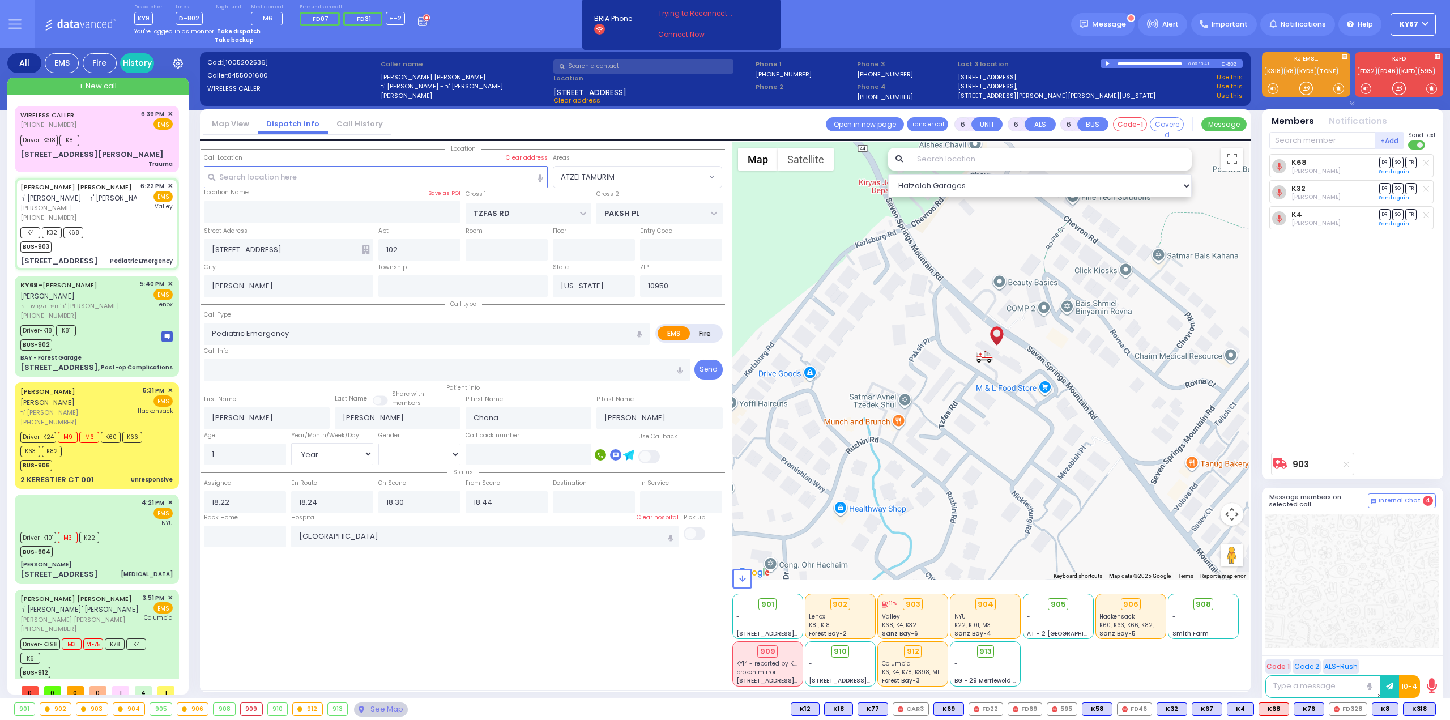
select select
radio input "true"
select select "Year"
select select "[DEMOGRAPHIC_DATA]"
select select "ATZEI TAMURIM"
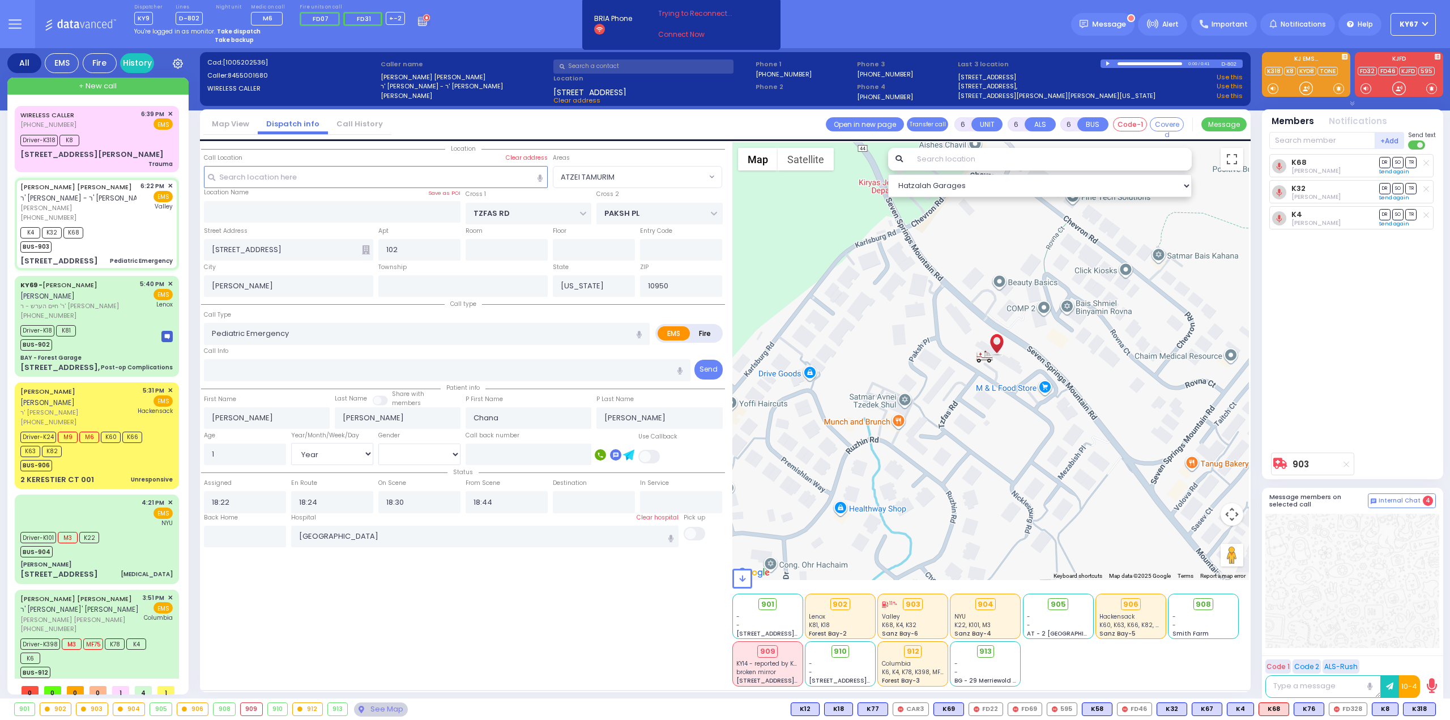
select select "Hatzalah Garages"
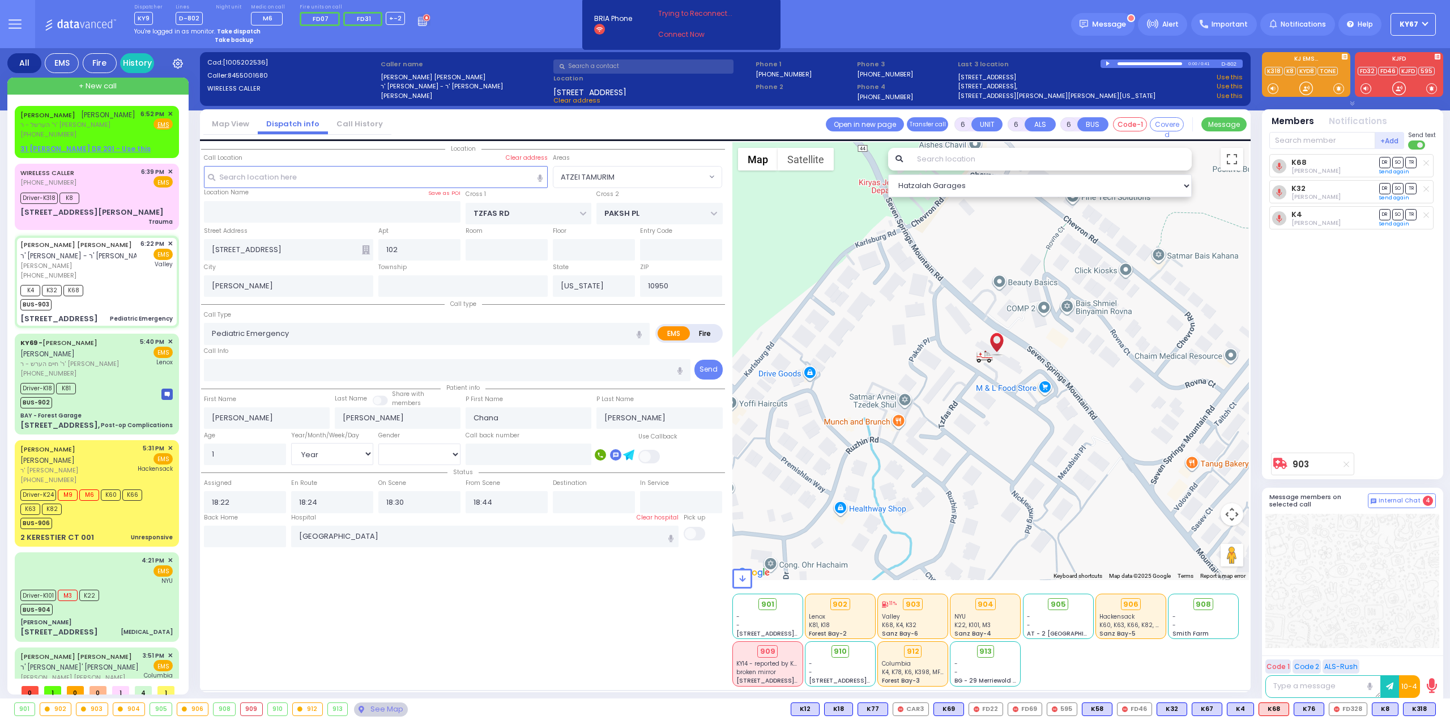
select select
radio input "true"
select select "Year"
select select "[DEMOGRAPHIC_DATA]"
radio input "true"
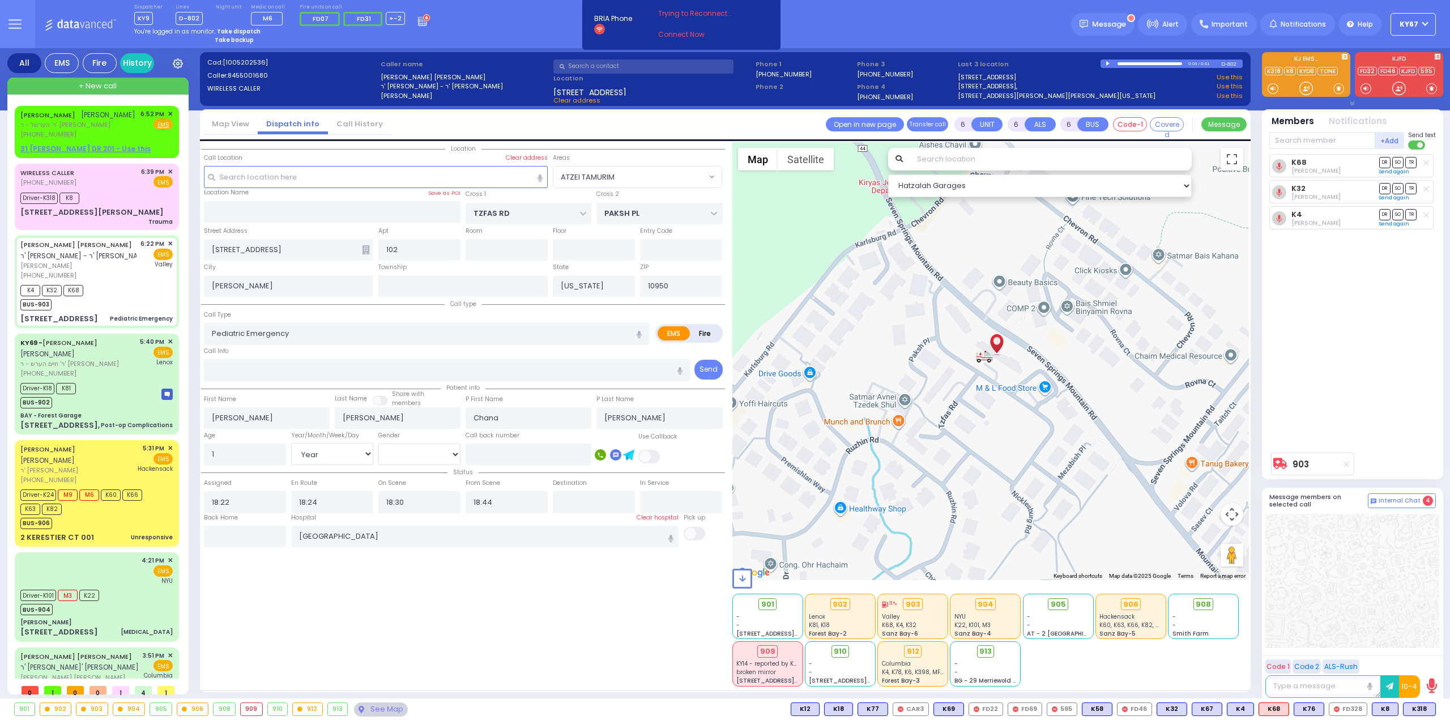
select select "Year"
select select "[DEMOGRAPHIC_DATA]"
radio input "true"
select select "Year"
select select "[DEMOGRAPHIC_DATA]"
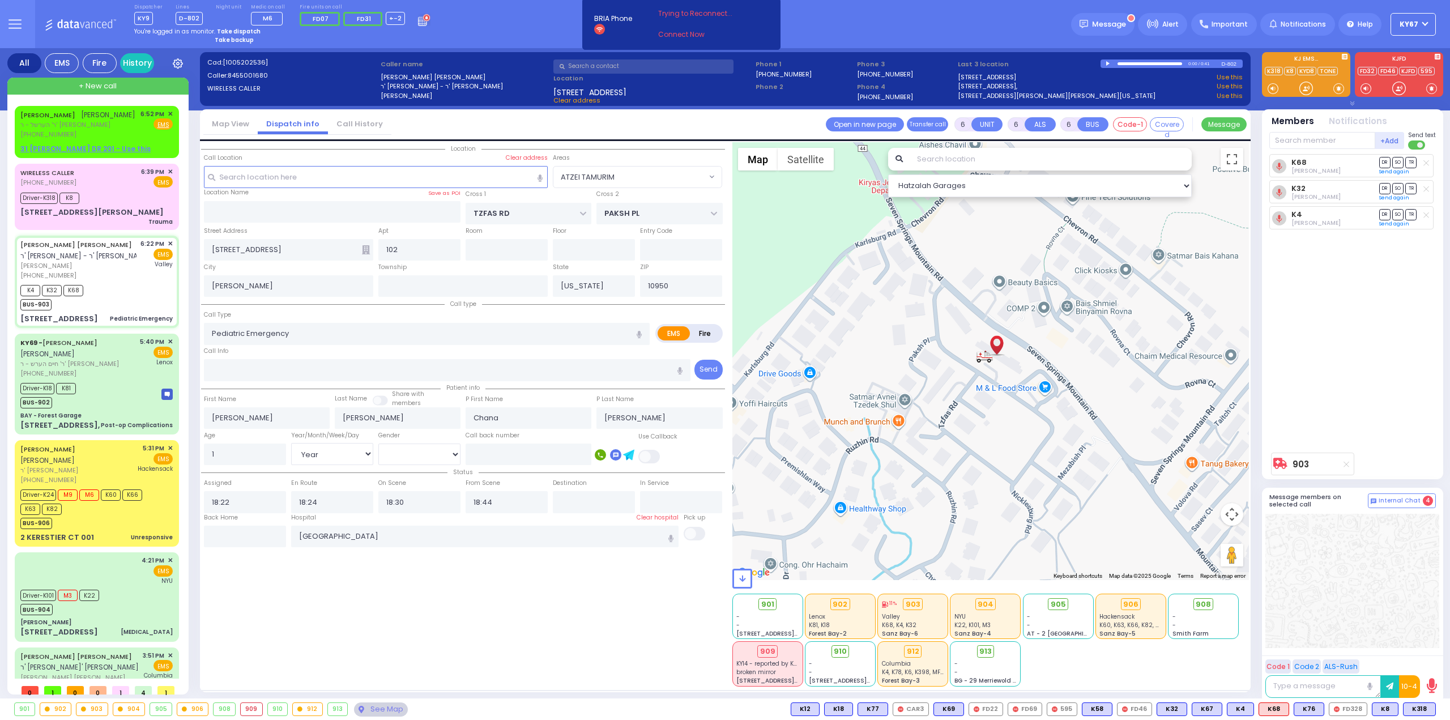
radio input "true"
select select "Year"
select select "[DEMOGRAPHIC_DATA]"
radio input "true"
select select "Year"
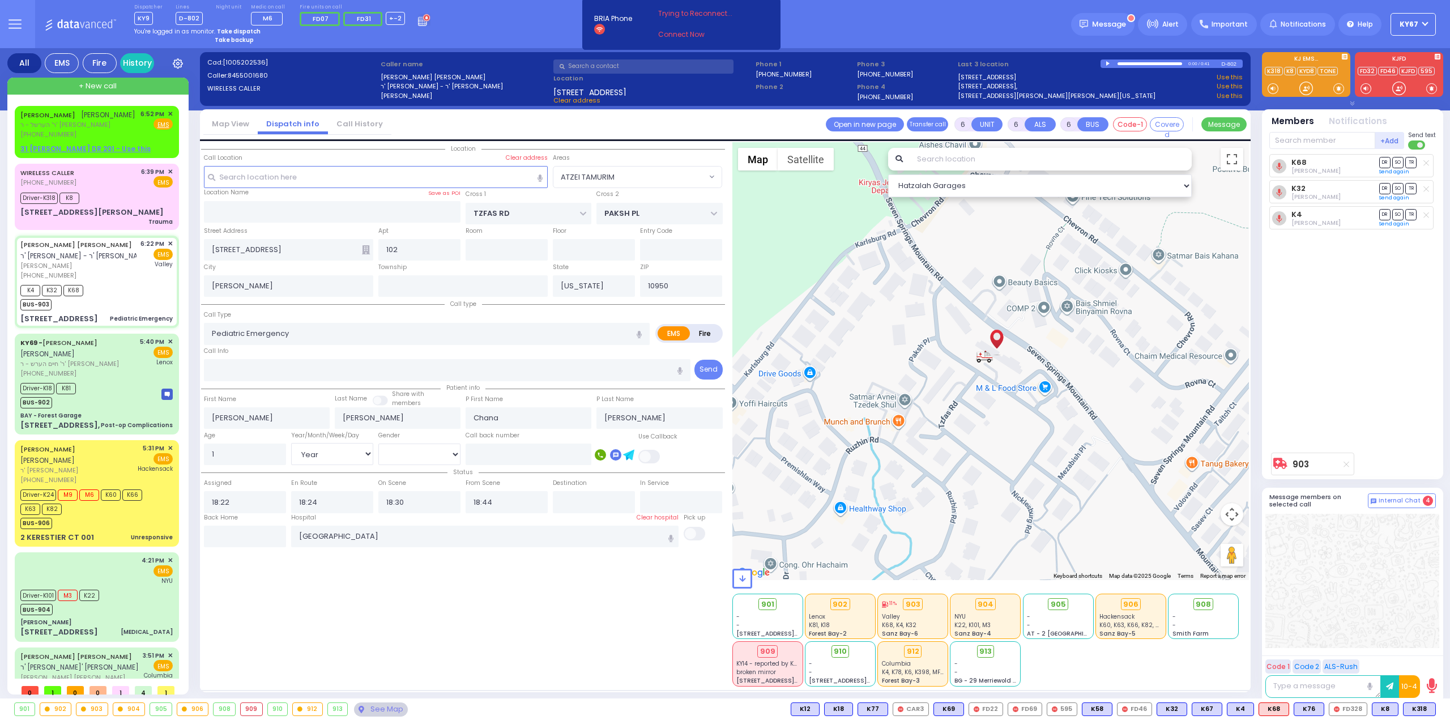
select select "[DEMOGRAPHIC_DATA]"
select select "ATZEI TAMURIM"
select select "Hatzalah Garages"
select select
radio input "true"
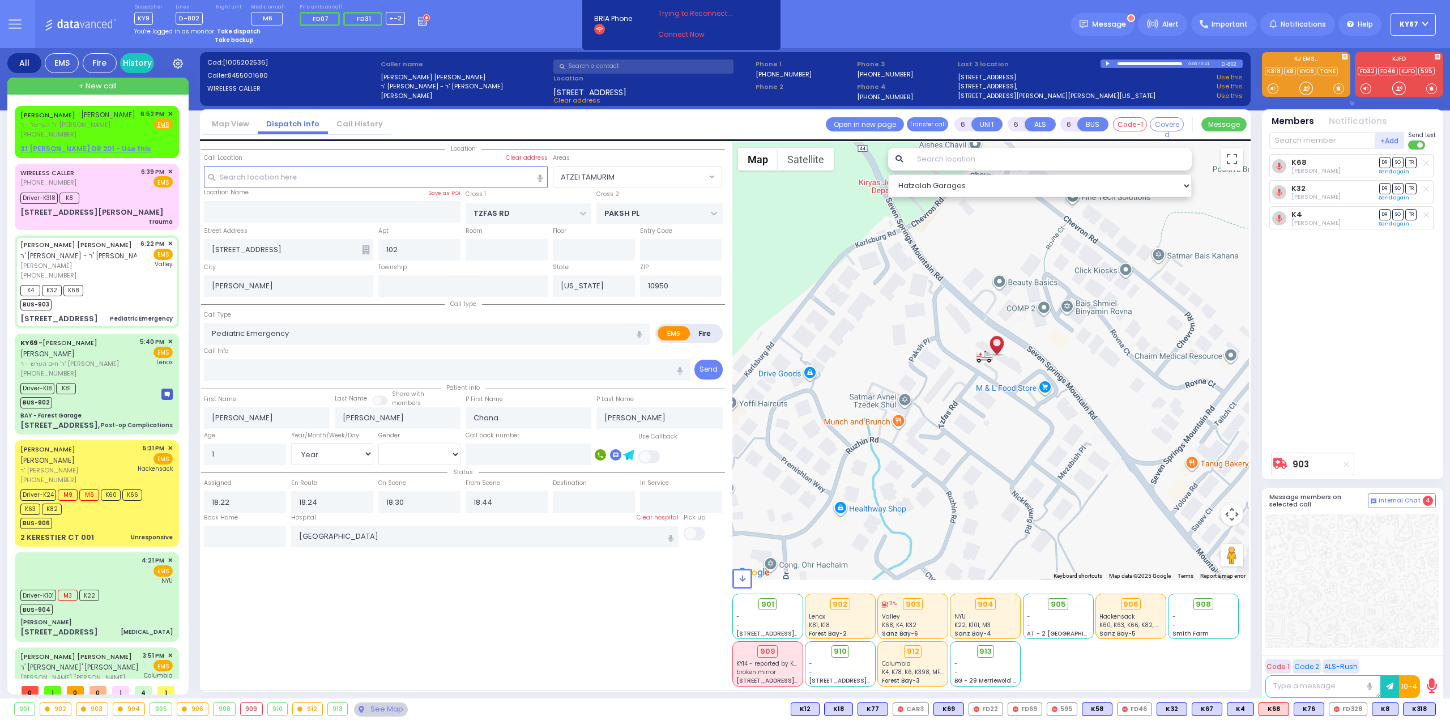
select select "Year"
select select "[DEMOGRAPHIC_DATA]"
select select "ATZEI TAMURIM"
select select "Hatzalah Garages"
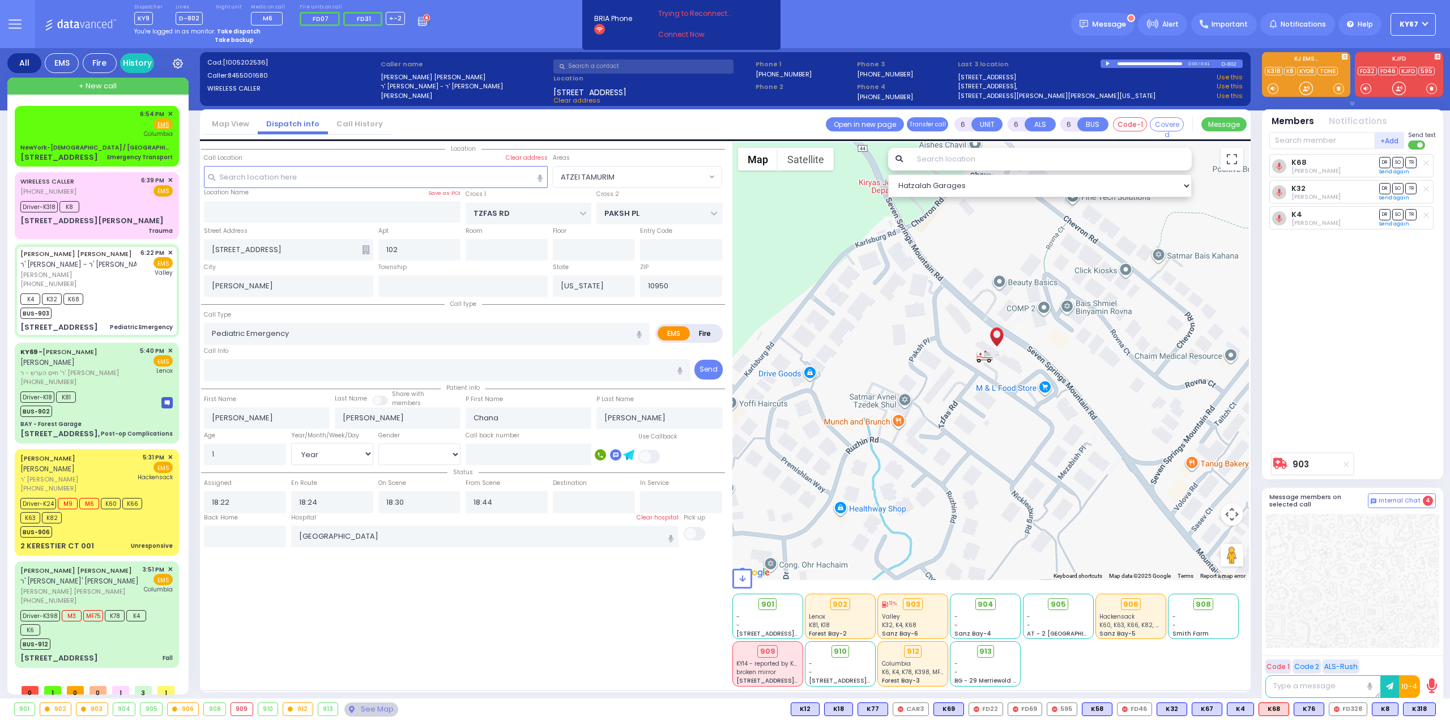
select select
radio input "true"
select select "Year"
select select "[DEMOGRAPHIC_DATA]"
radio input "true"
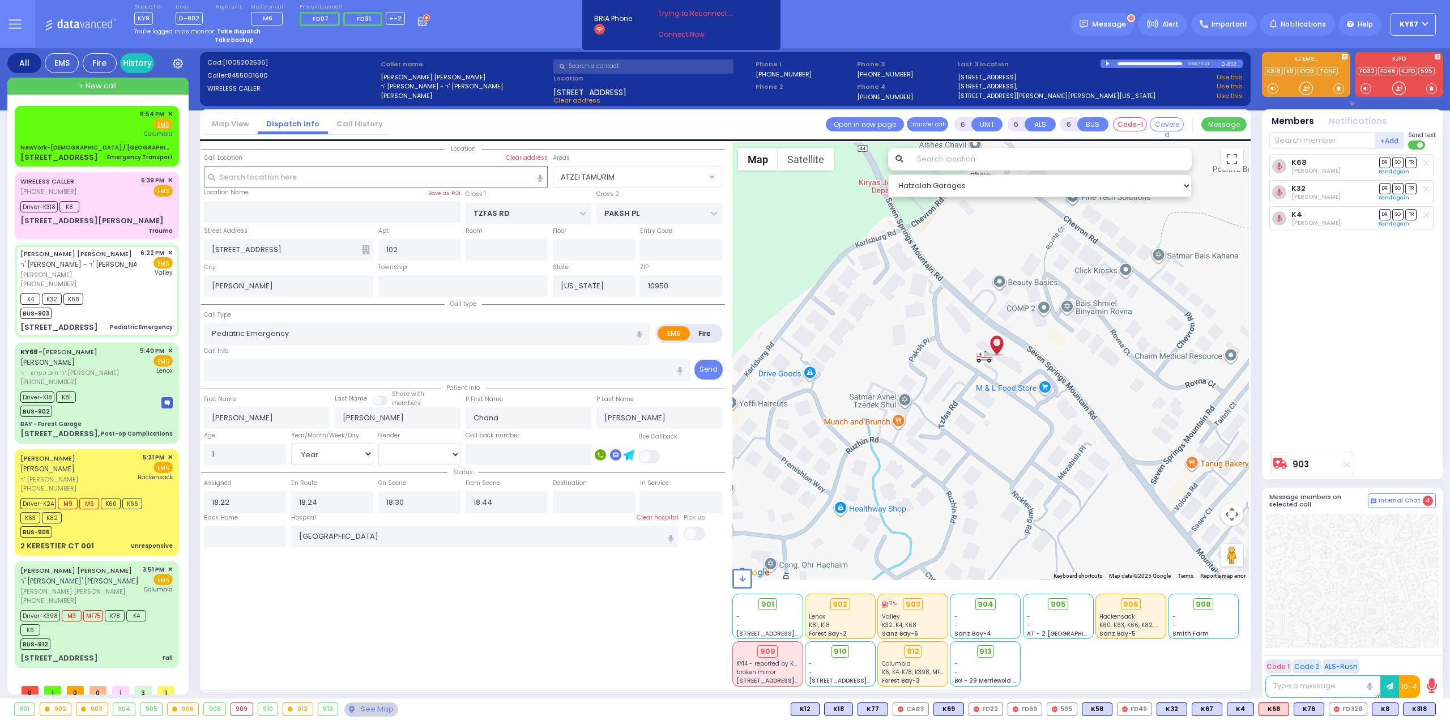
select select "Year"
select select "[DEMOGRAPHIC_DATA]"
select select "ATZEI TAMURIM"
select select "Hatzalah Garages"
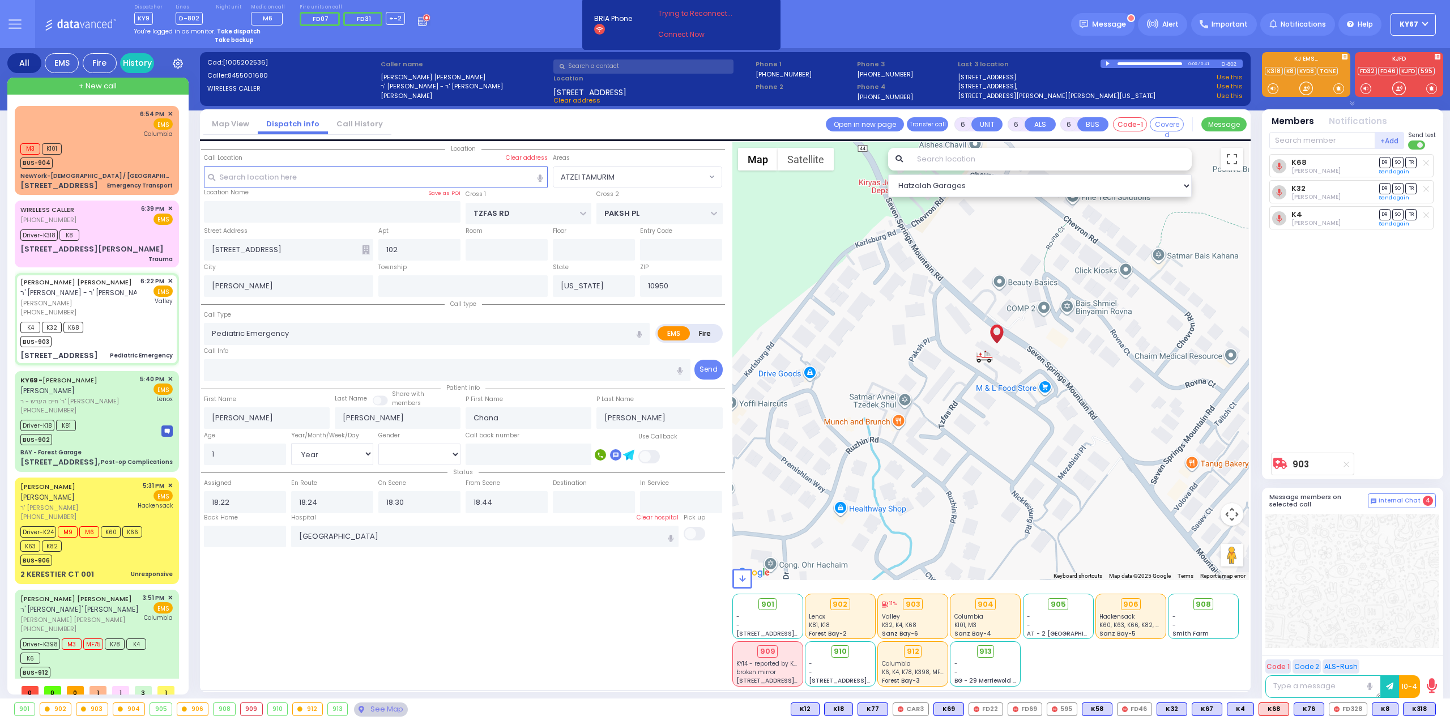
select select
radio input "true"
select select "Year"
select select "[DEMOGRAPHIC_DATA]"
radio input "true"
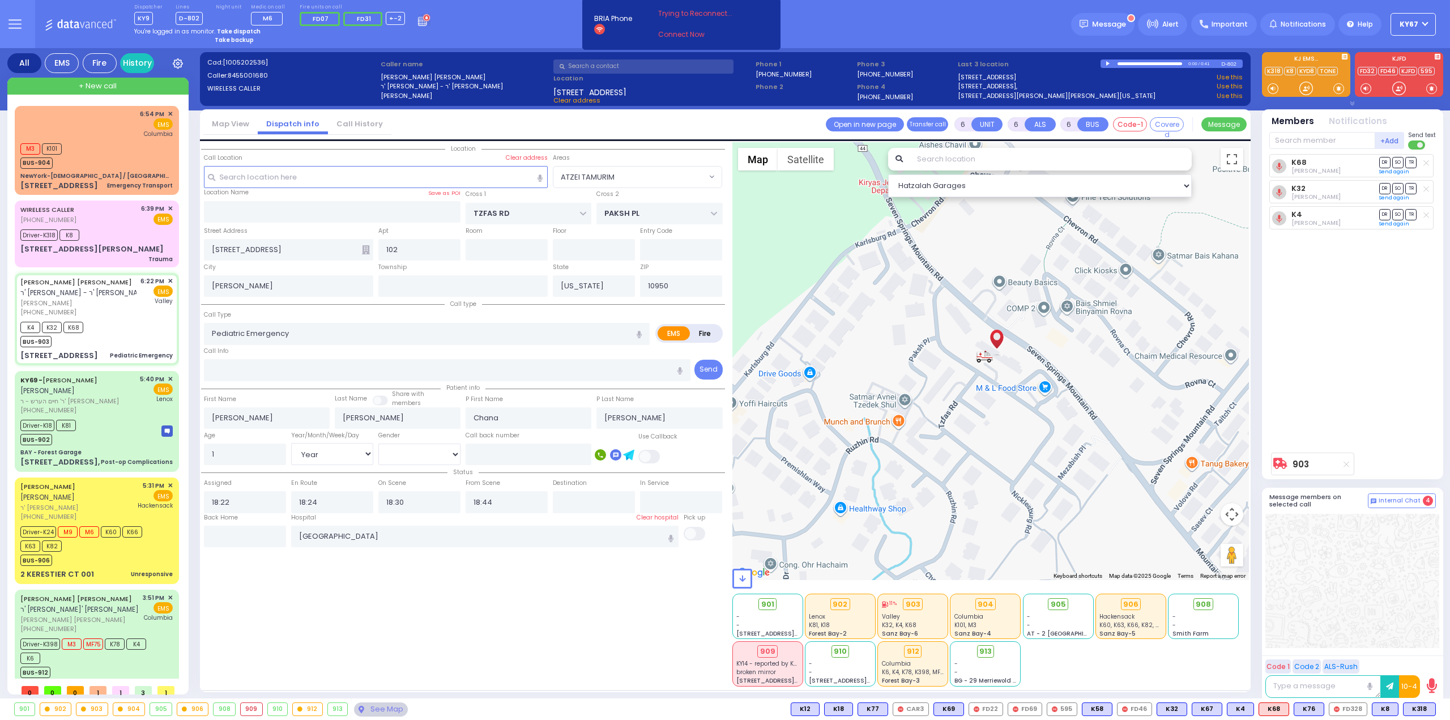
select select "Year"
select select "[DEMOGRAPHIC_DATA]"
radio input "true"
select select "Year"
select select "[DEMOGRAPHIC_DATA]"
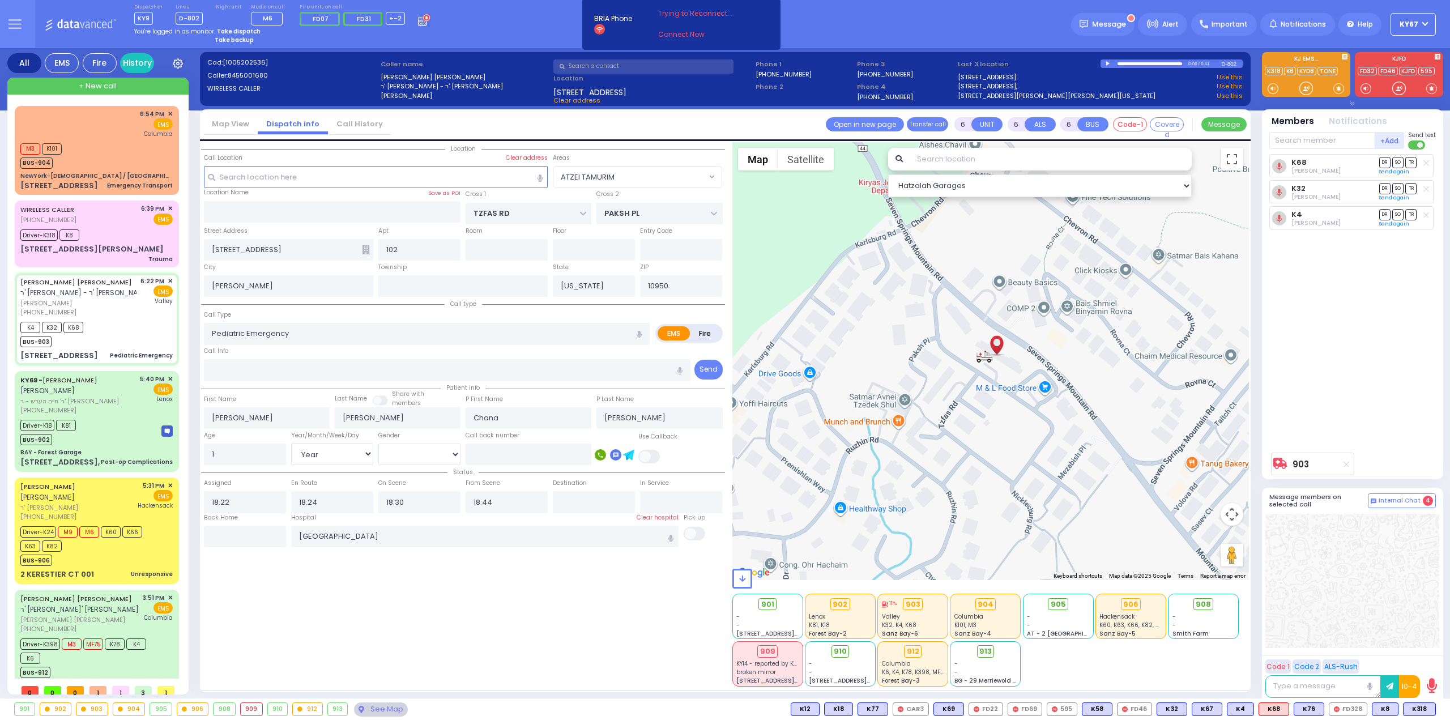
select select "ATZEI TAMURIM"
select select "Hatzalah Garages"
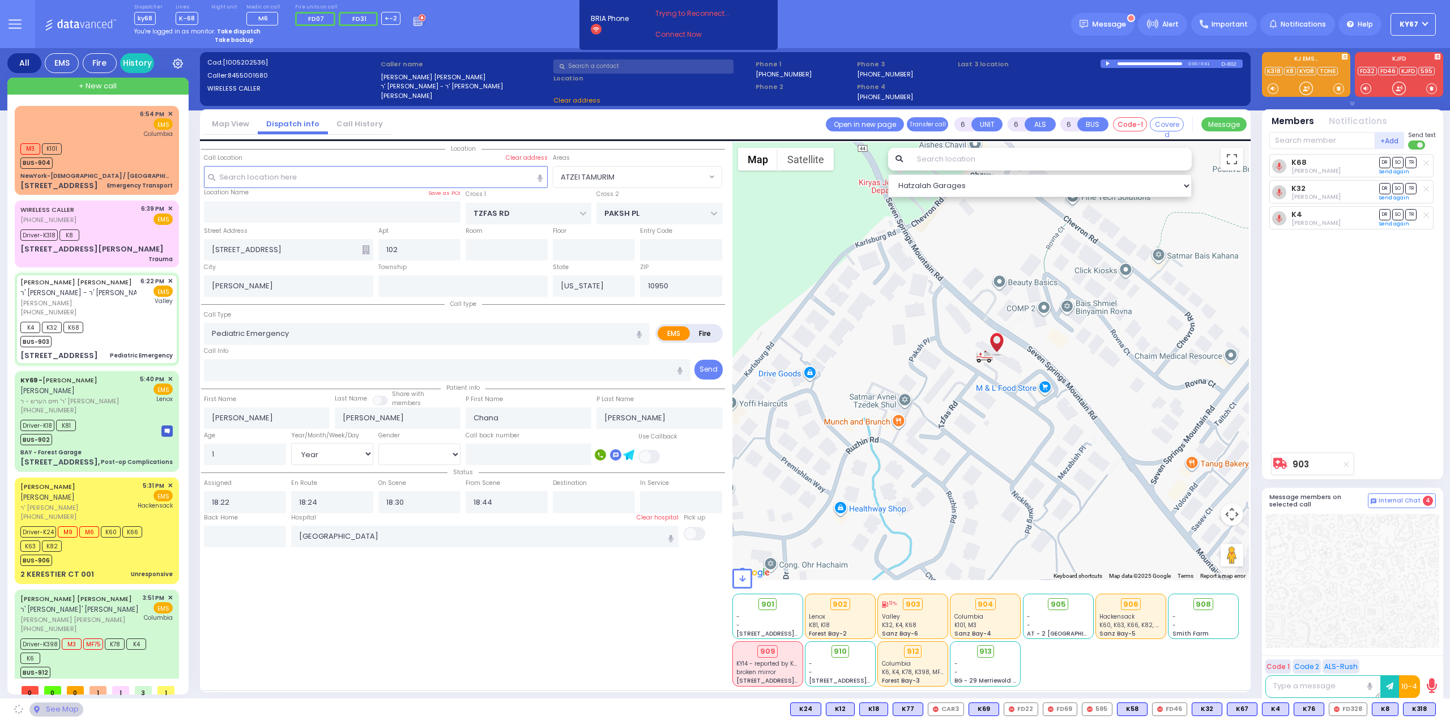
select select
radio input "true"
select select "Year"
